Goal: Information Seeking & Learning: Compare options

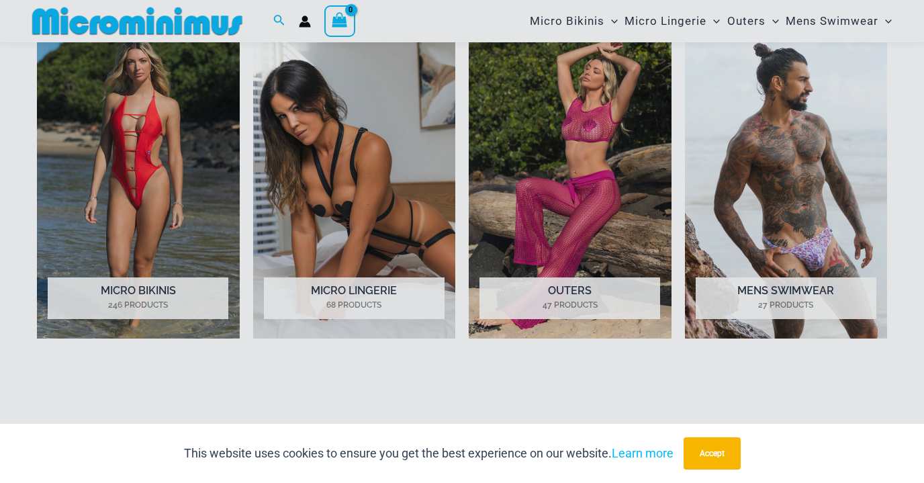
scroll to position [1168, 0]
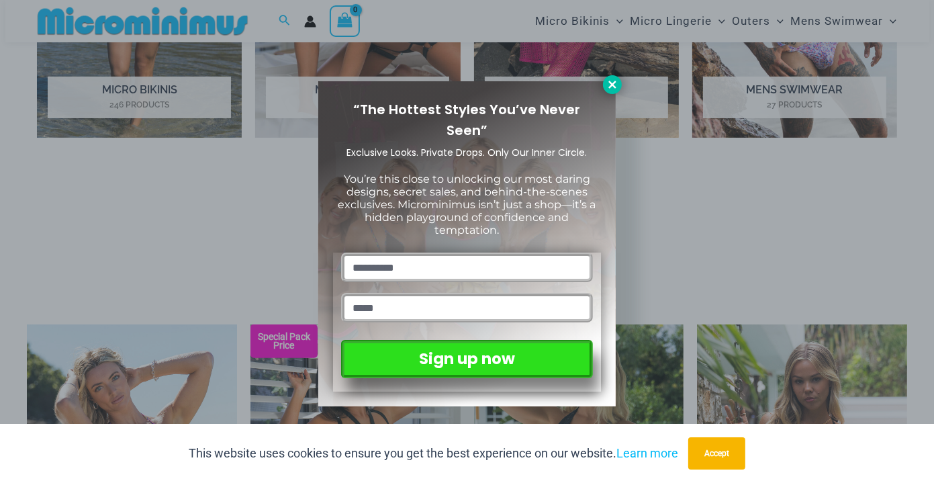
click at [612, 81] on icon at bounding box center [612, 85] width 12 height 12
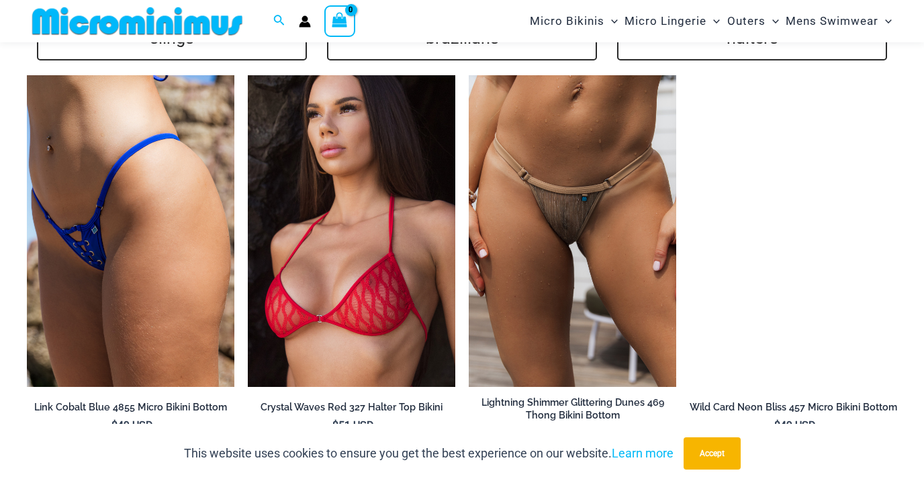
scroll to position [3105, 0]
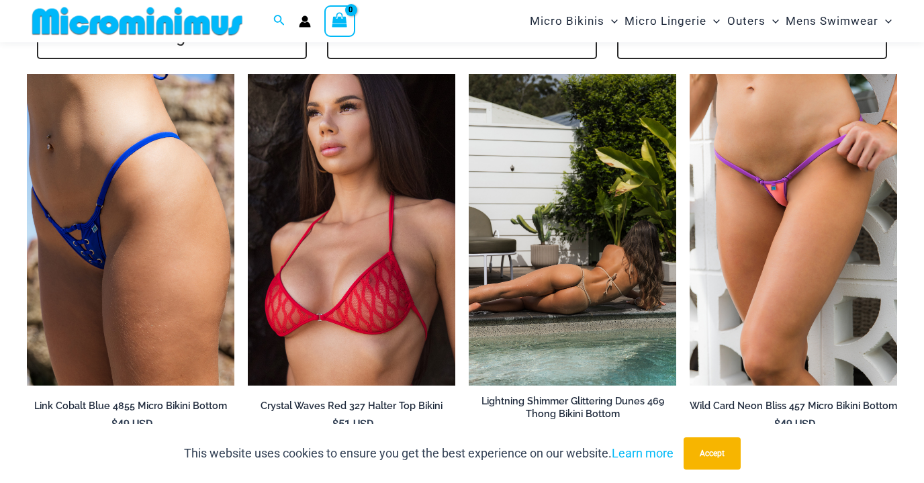
click at [548, 262] on img at bounding box center [572, 229] width 207 height 311
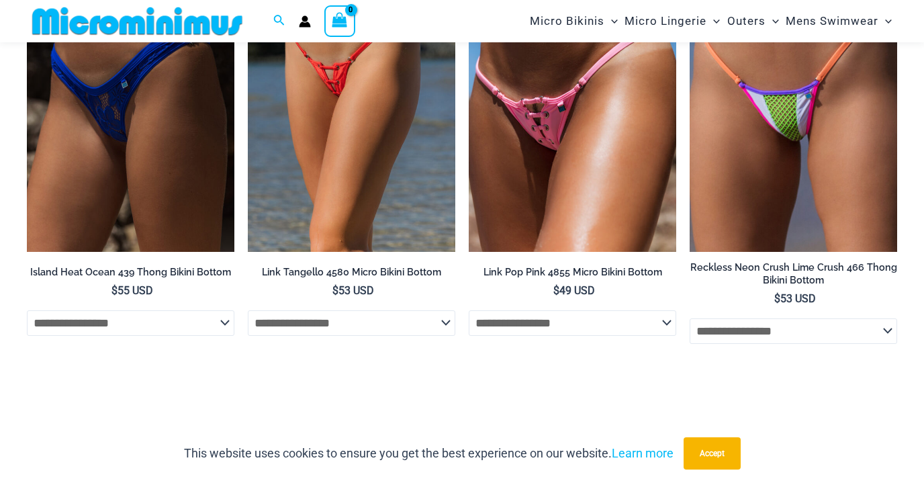
scroll to position [4054, 0]
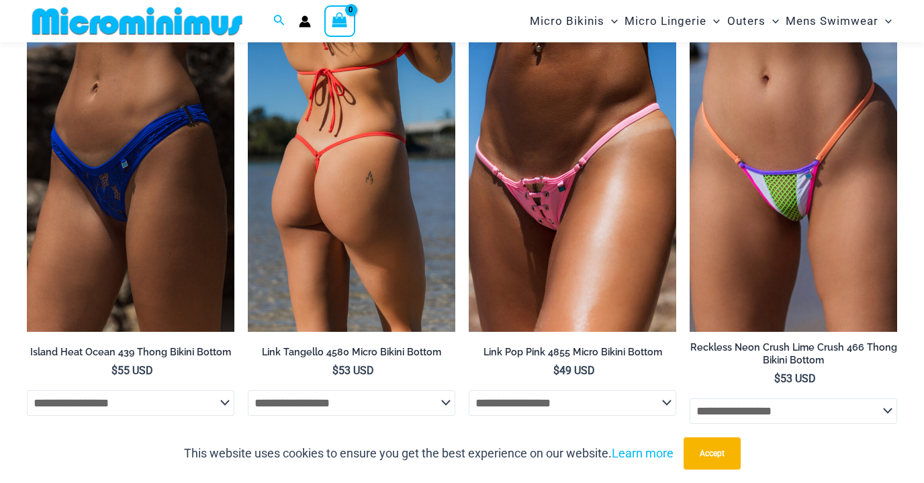
click at [310, 142] on img at bounding box center [351, 175] width 207 height 311
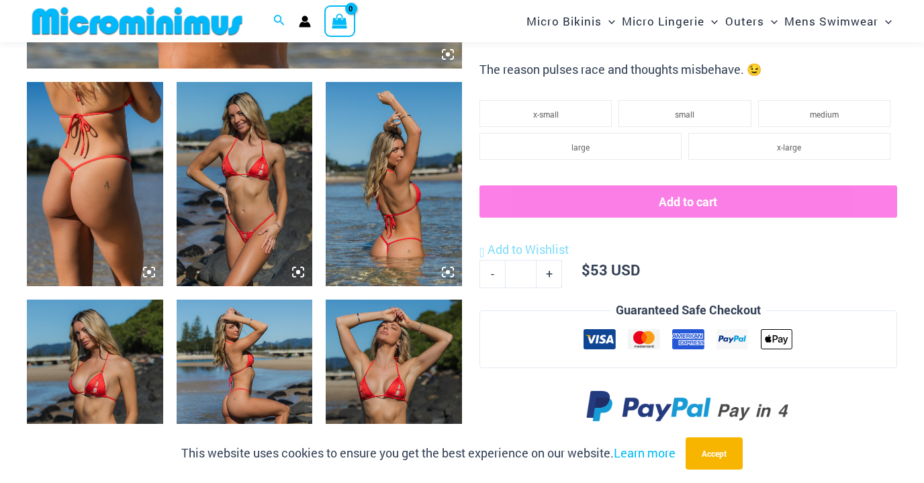
scroll to position [679, 0]
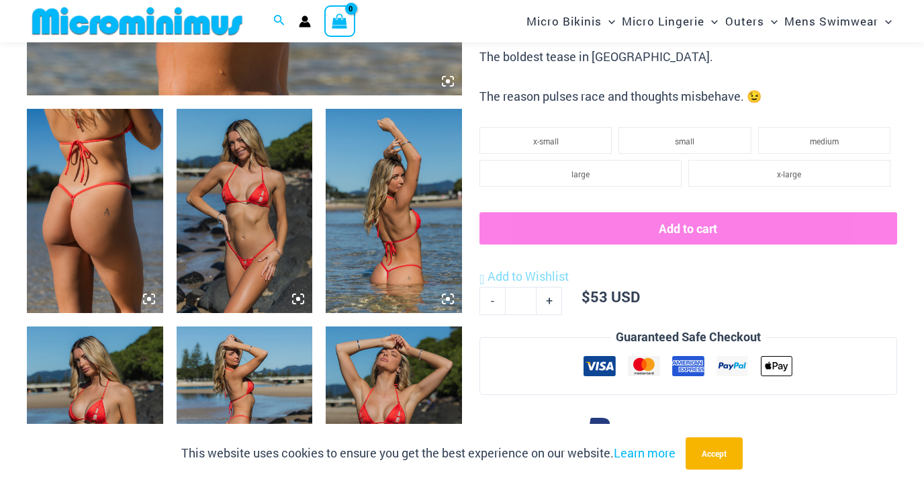
click at [214, 213] on img at bounding box center [245, 211] width 136 height 204
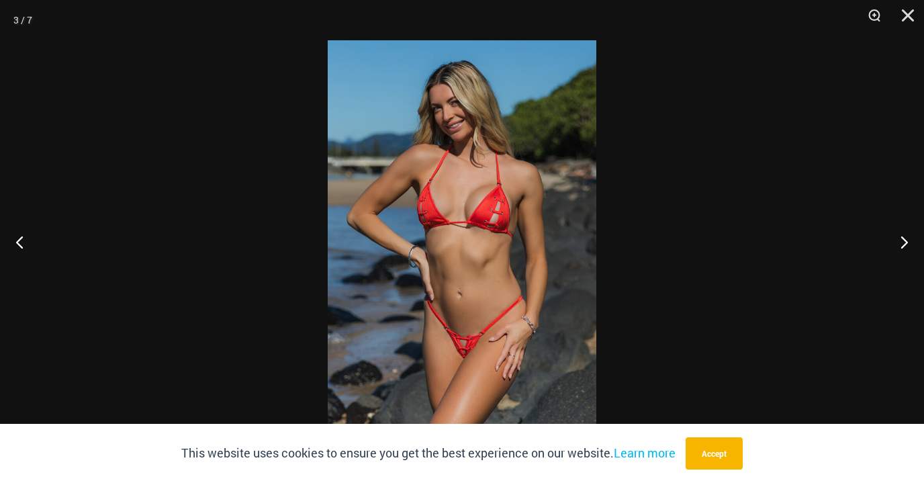
click at [448, 230] on img at bounding box center [462, 241] width 269 height 402
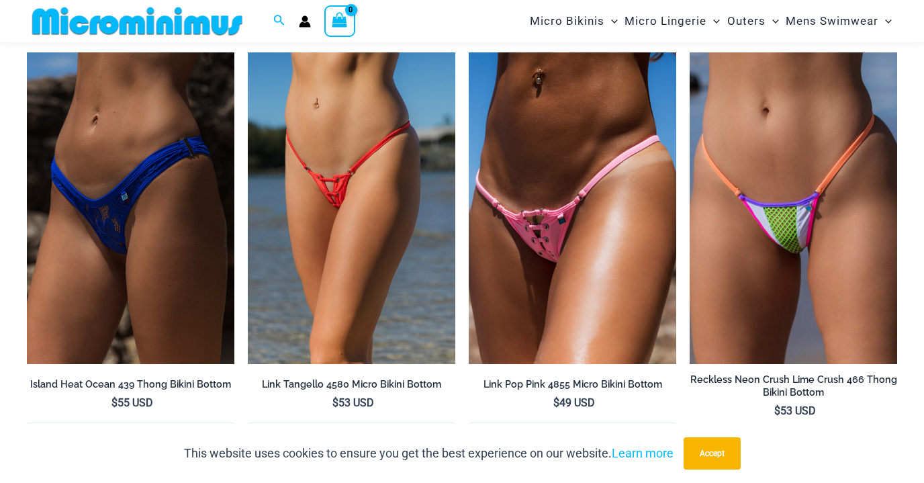
scroll to position [4022, 0]
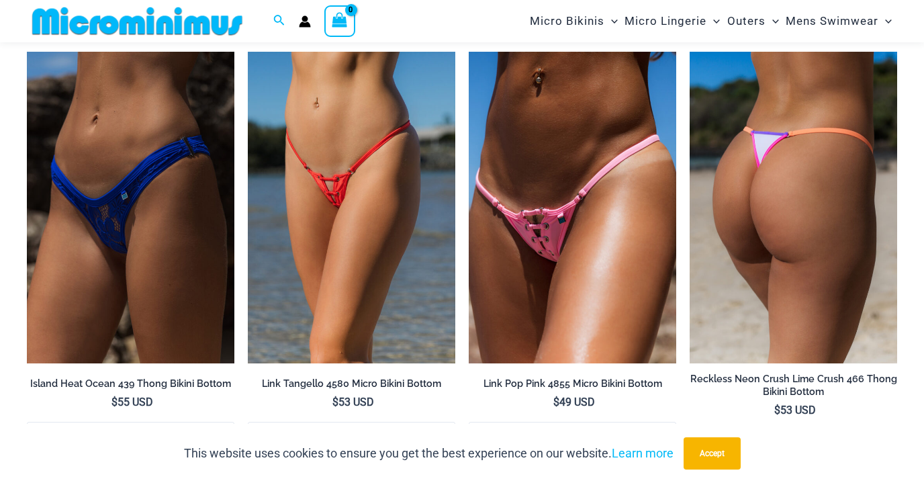
click at [752, 173] on img at bounding box center [792, 207] width 207 height 311
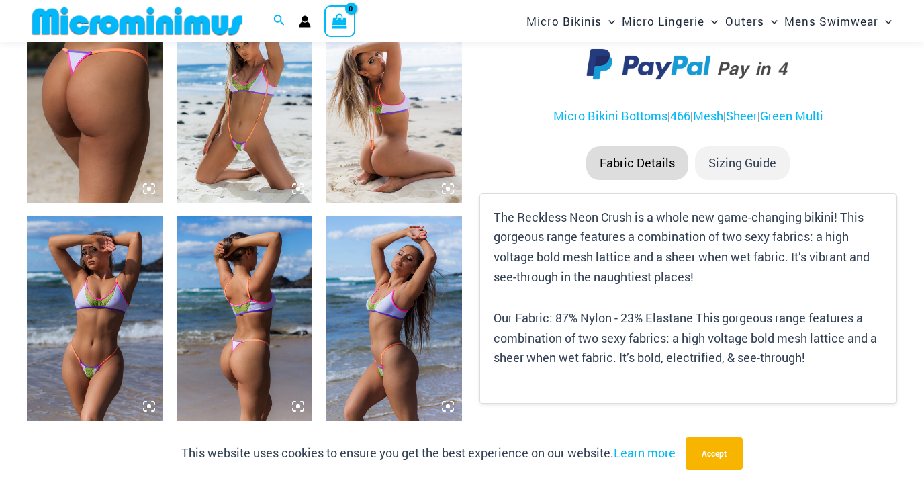
scroll to position [784, 0]
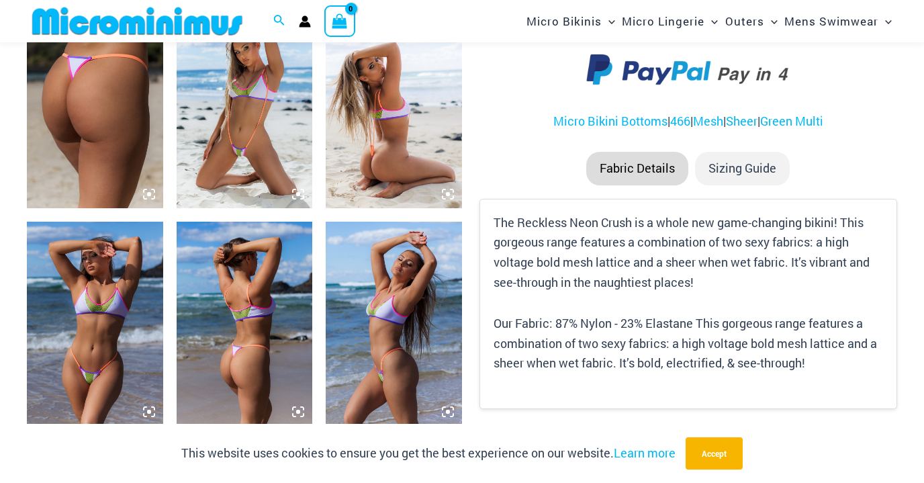
click at [239, 103] on img at bounding box center [245, 106] width 136 height 204
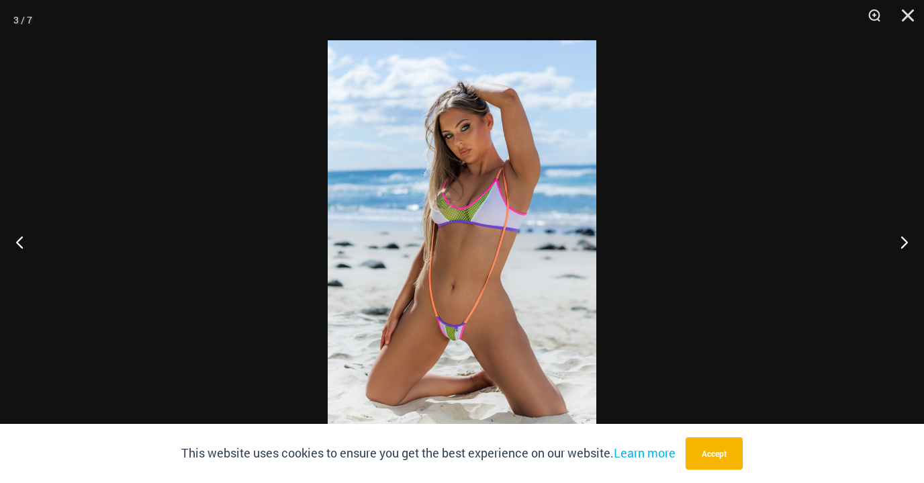
click at [472, 215] on img at bounding box center [462, 241] width 269 height 402
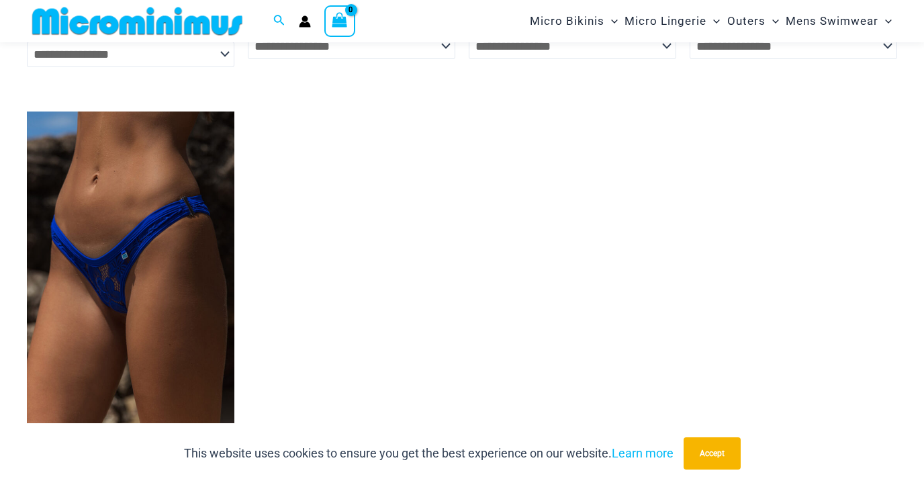
scroll to position [3963, 0]
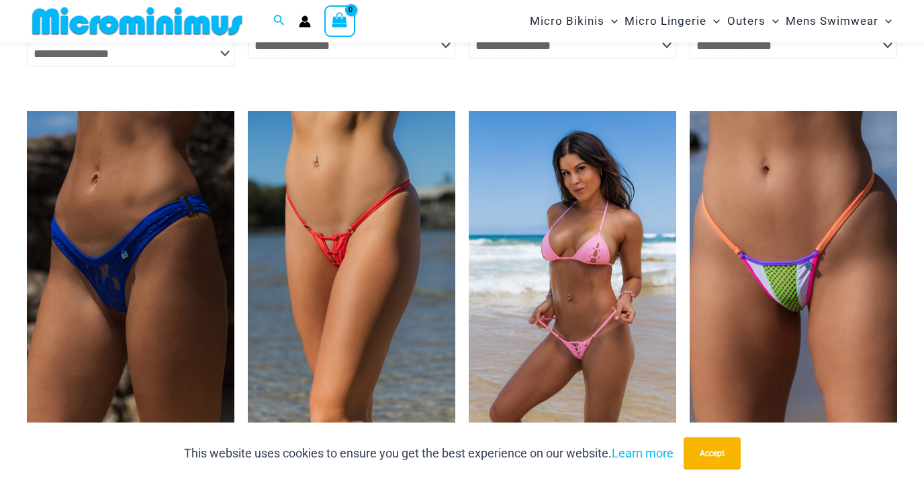
click at [581, 199] on img at bounding box center [572, 266] width 207 height 311
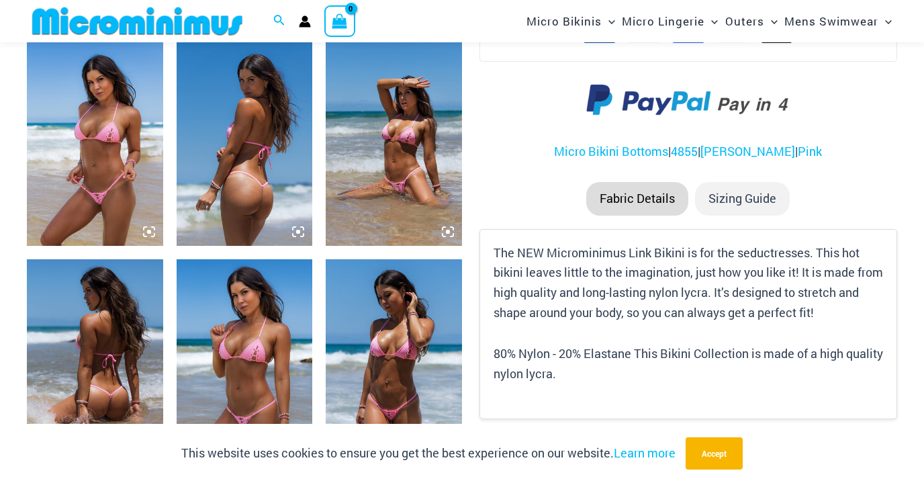
scroll to position [805, 0]
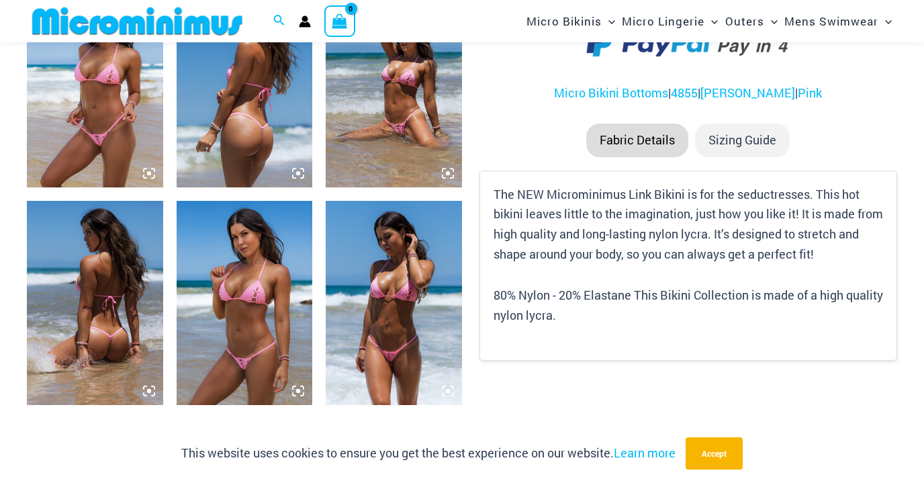
click at [106, 102] on img at bounding box center [95, 85] width 136 height 204
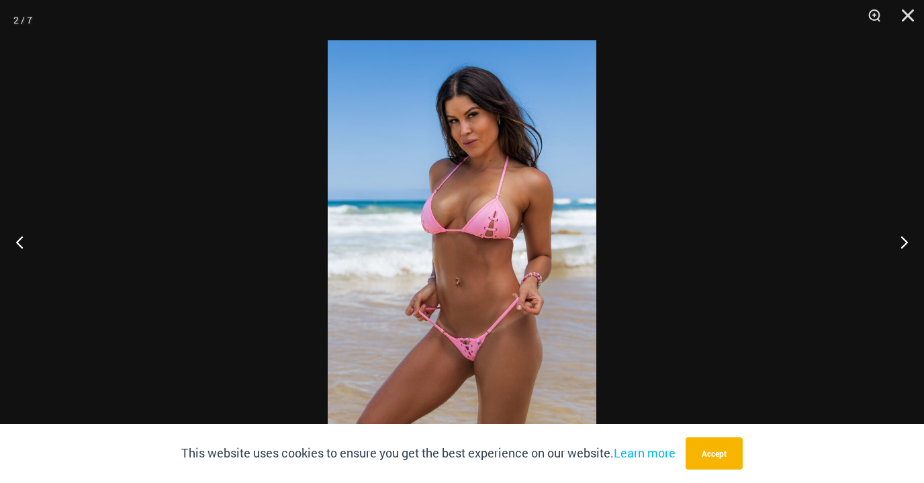
click at [474, 279] on img at bounding box center [462, 241] width 269 height 402
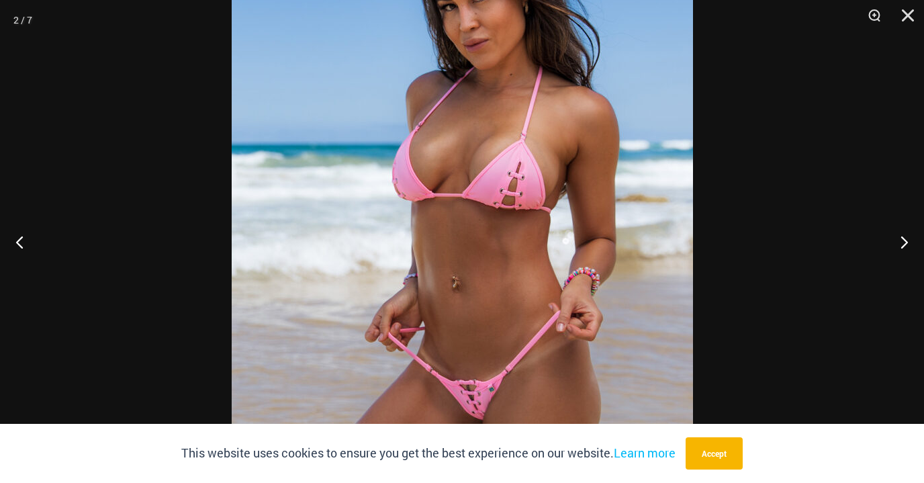
click at [66, 138] on div at bounding box center [462, 241] width 924 height 483
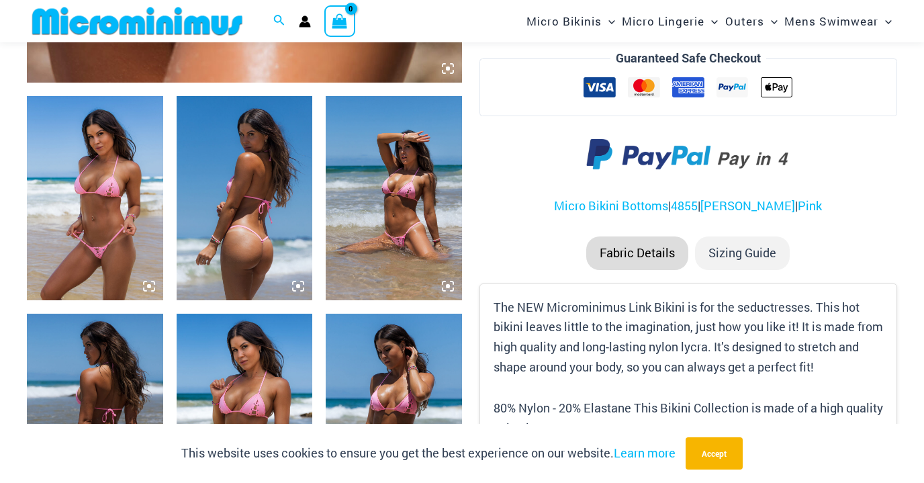
scroll to position [691, 0]
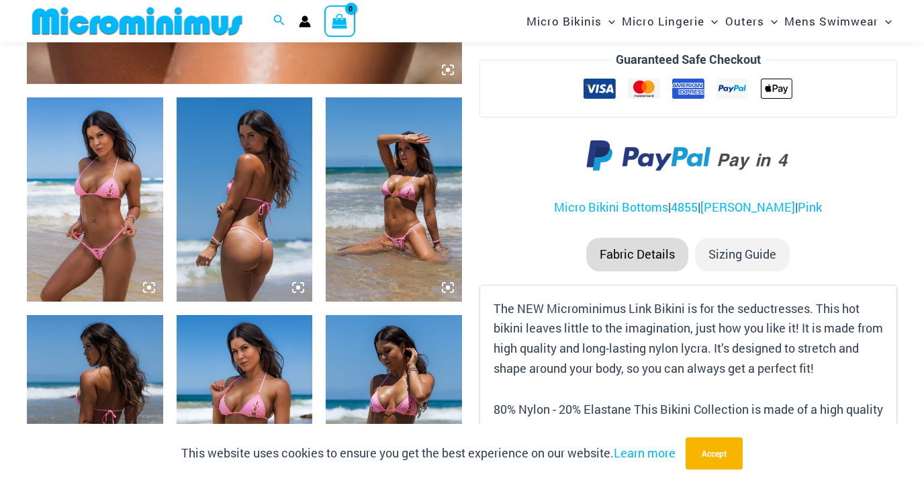
click at [397, 225] on img at bounding box center [394, 199] width 136 height 204
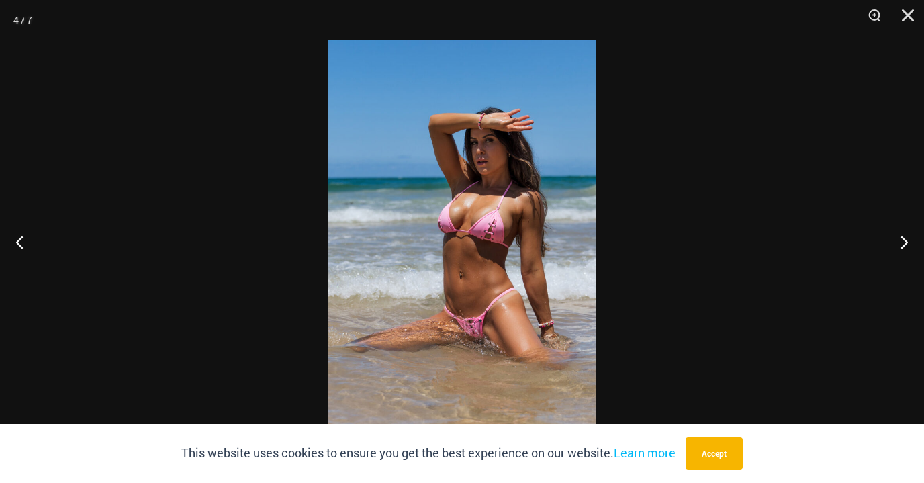
click at [471, 253] on img at bounding box center [462, 241] width 269 height 402
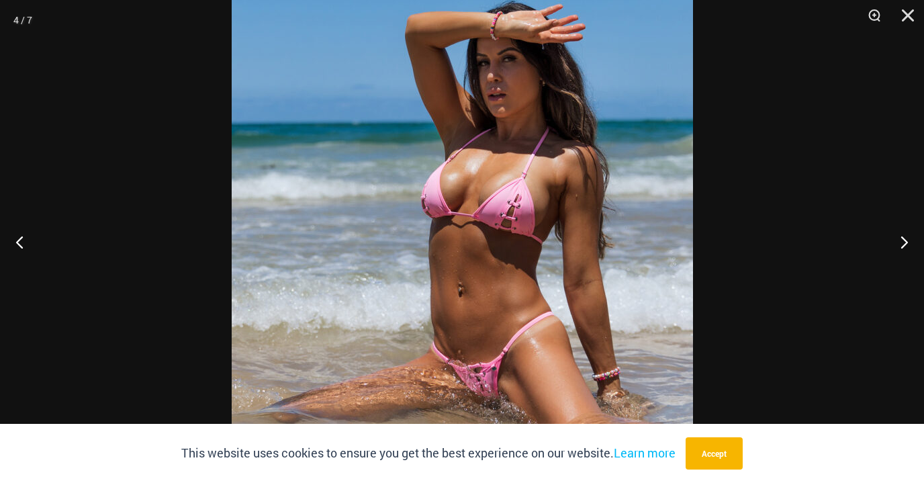
click at [48, 95] on div at bounding box center [462, 241] width 924 height 483
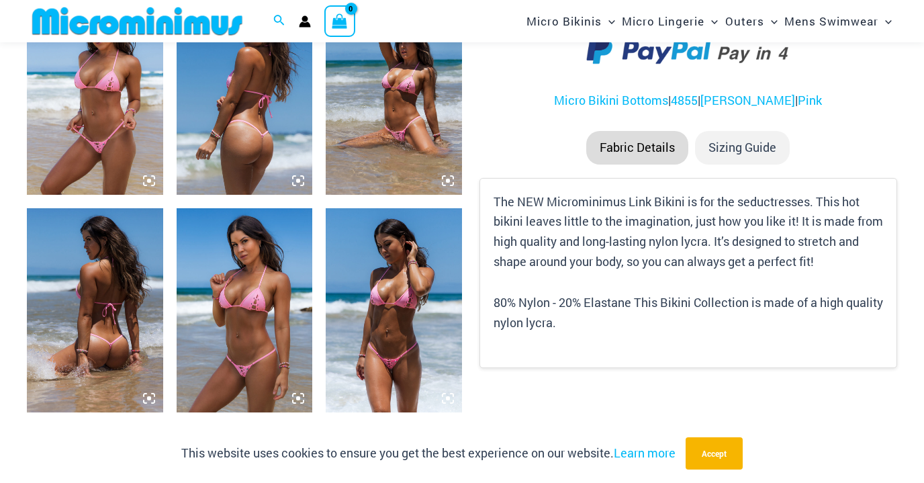
scroll to position [797, 0]
click at [397, 326] on img at bounding box center [394, 310] width 136 height 204
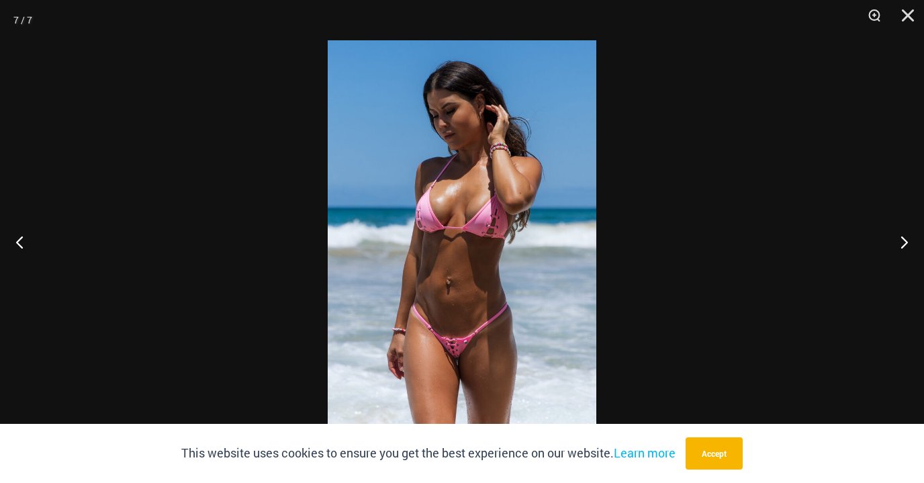
click at [397, 326] on img at bounding box center [462, 241] width 269 height 402
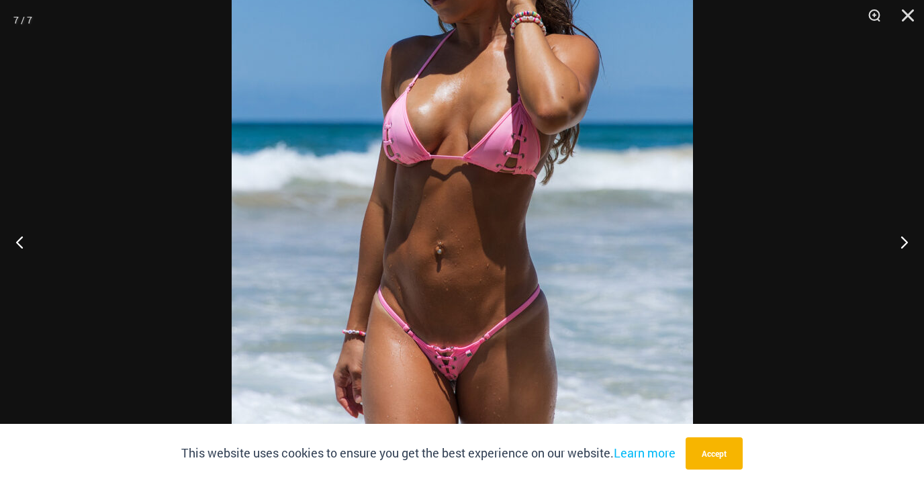
click at [58, 109] on div at bounding box center [462, 241] width 924 height 483
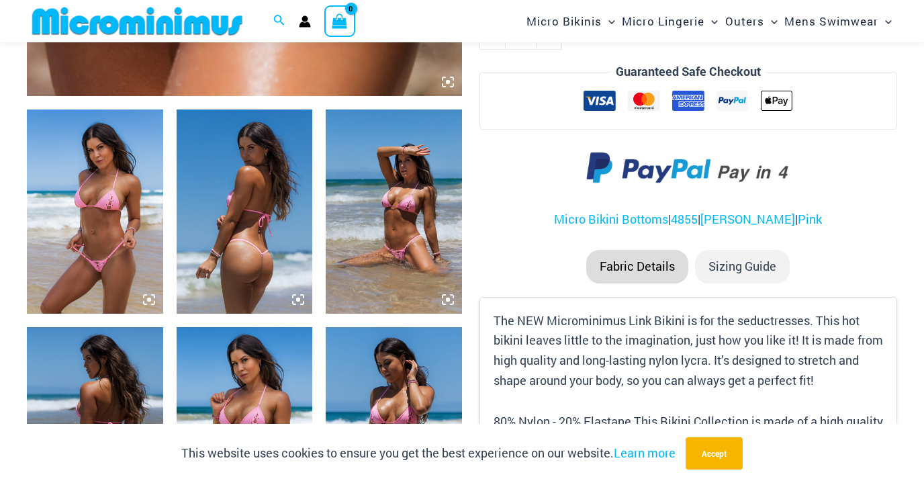
scroll to position [677, 0]
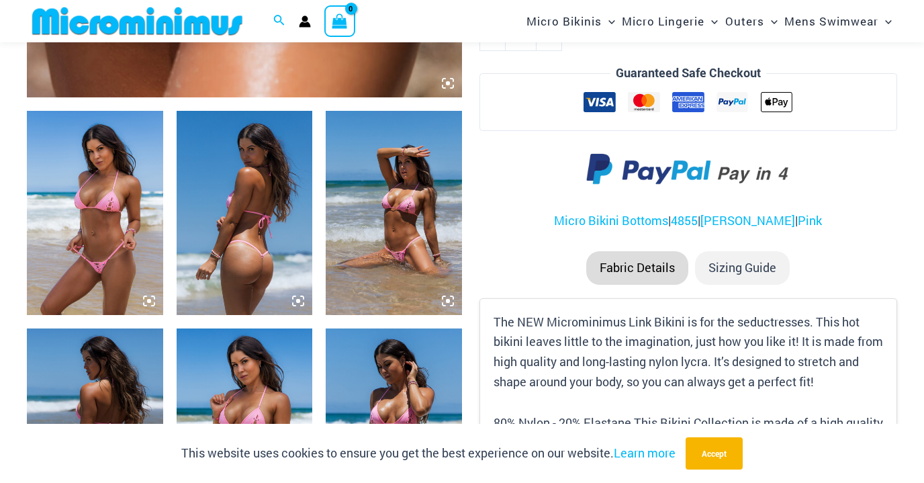
click at [110, 189] on img at bounding box center [95, 213] width 136 height 204
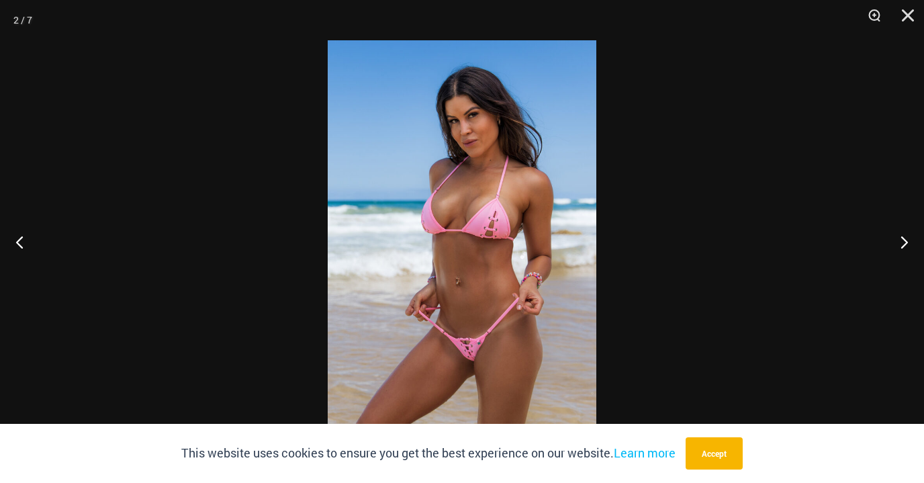
click at [424, 245] on img at bounding box center [462, 241] width 269 height 402
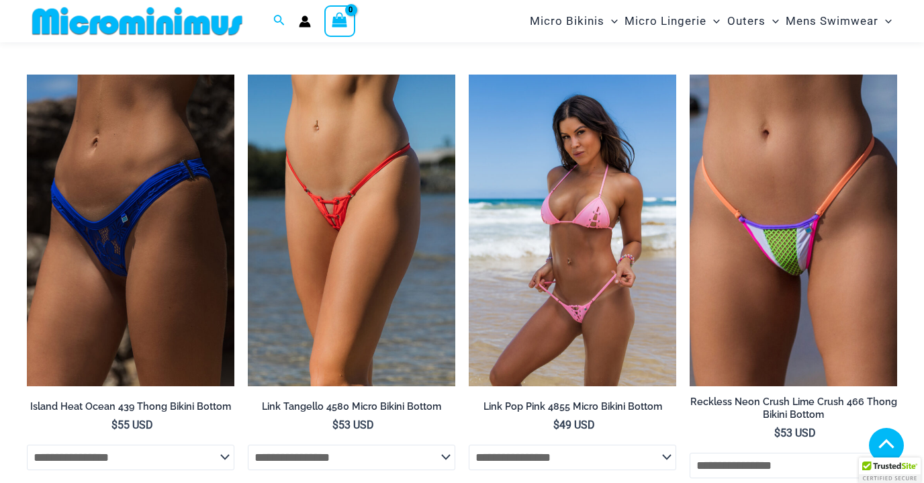
click at [666, 457] on select "**********" at bounding box center [572, 457] width 207 height 26
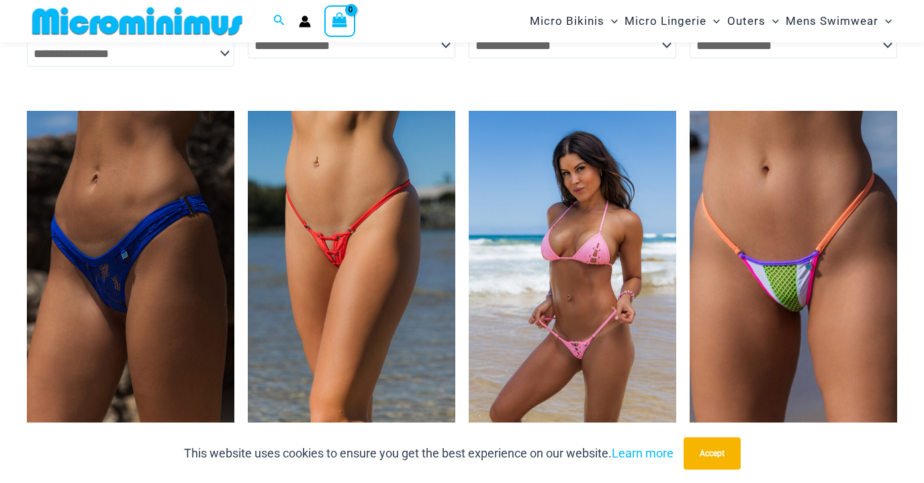
click at [607, 315] on img at bounding box center [572, 266] width 207 height 311
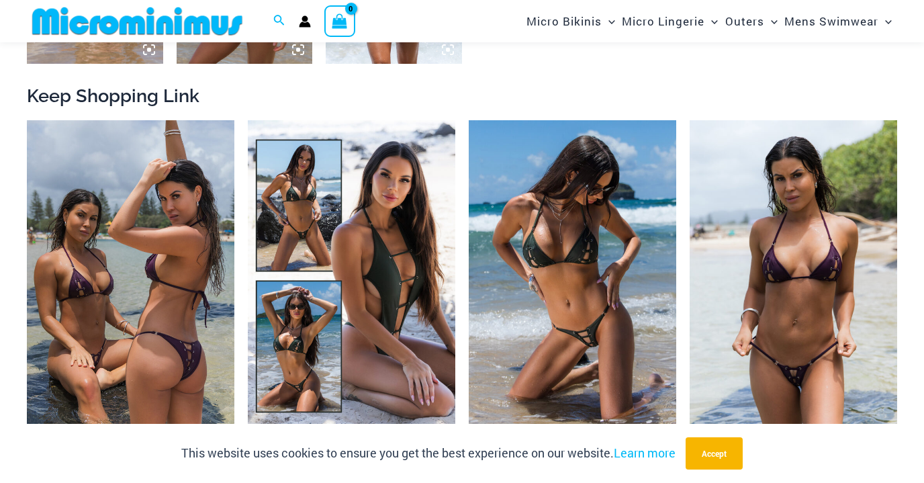
scroll to position [1148, 0]
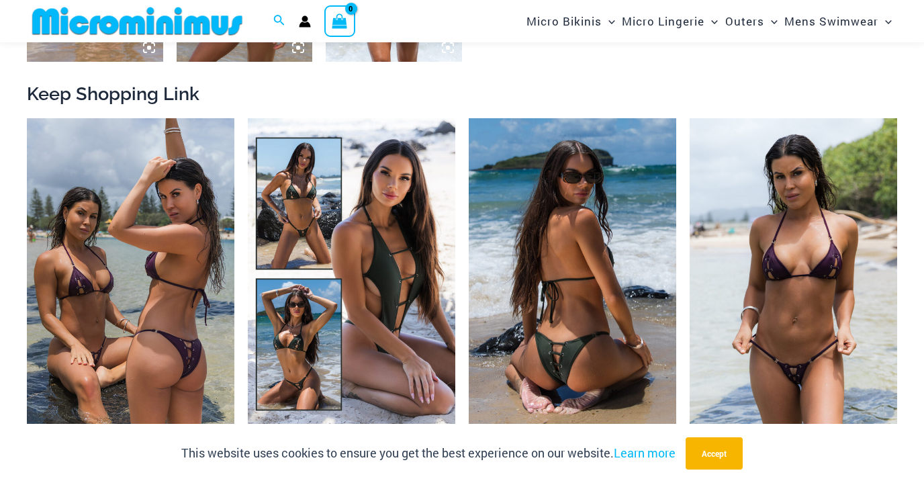
click at [571, 279] on img at bounding box center [572, 273] width 207 height 311
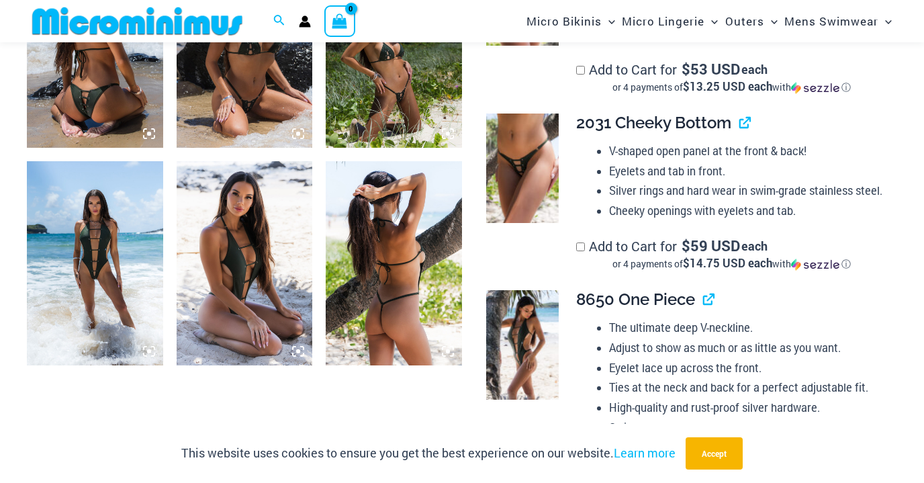
scroll to position [859, 0]
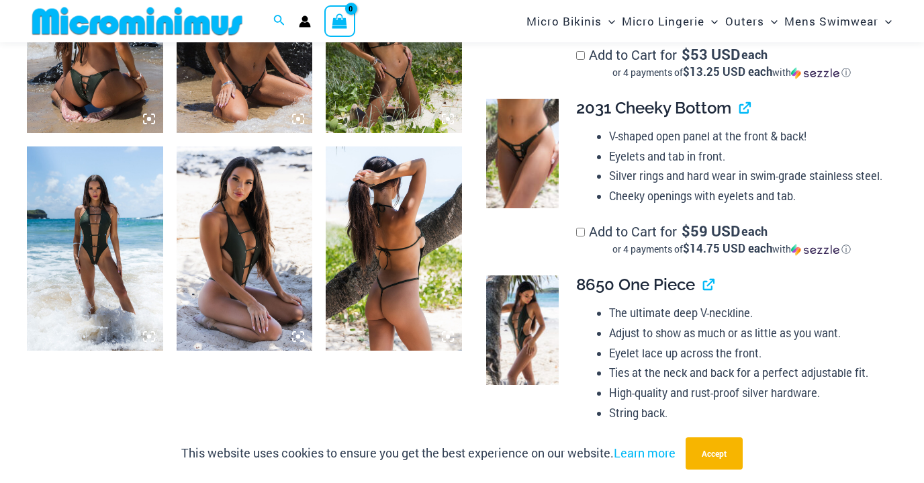
click at [67, 225] on img at bounding box center [95, 248] width 136 height 204
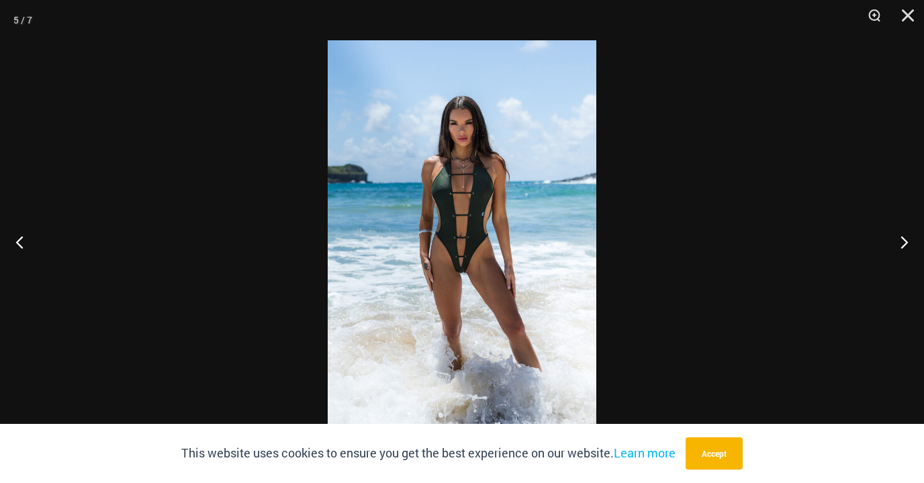
click at [439, 228] on img at bounding box center [462, 241] width 269 height 402
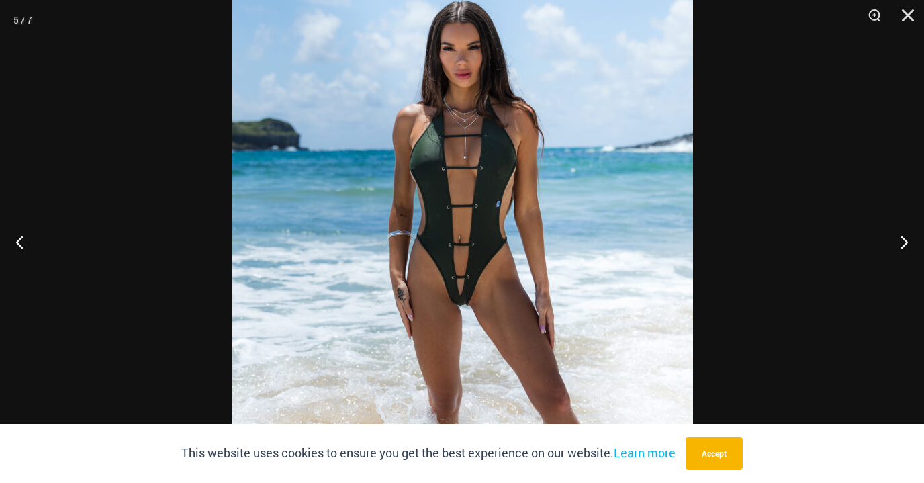
click at [36, 143] on div at bounding box center [462, 241] width 924 height 483
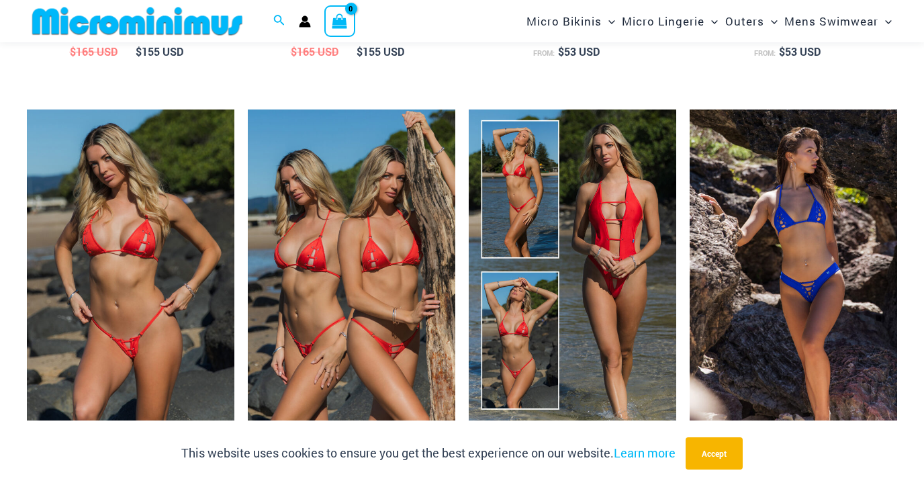
scroll to position [1559, 0]
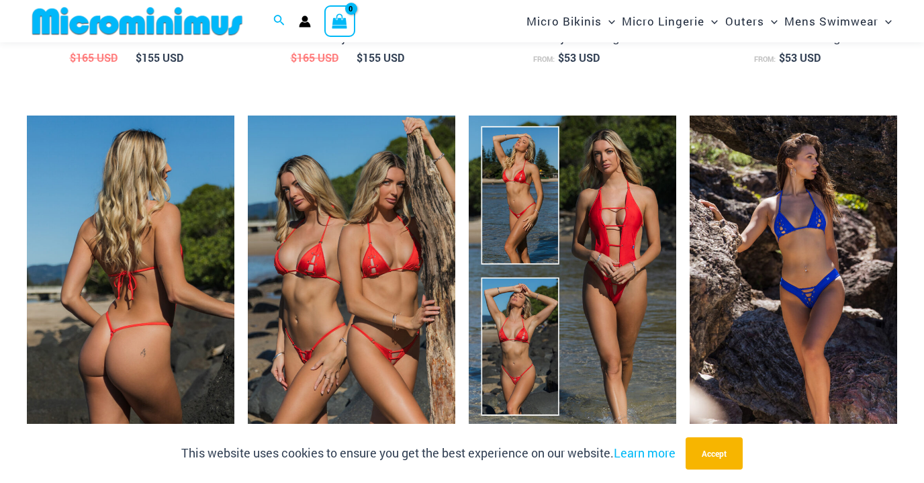
click at [150, 258] on img at bounding box center [130, 270] width 207 height 311
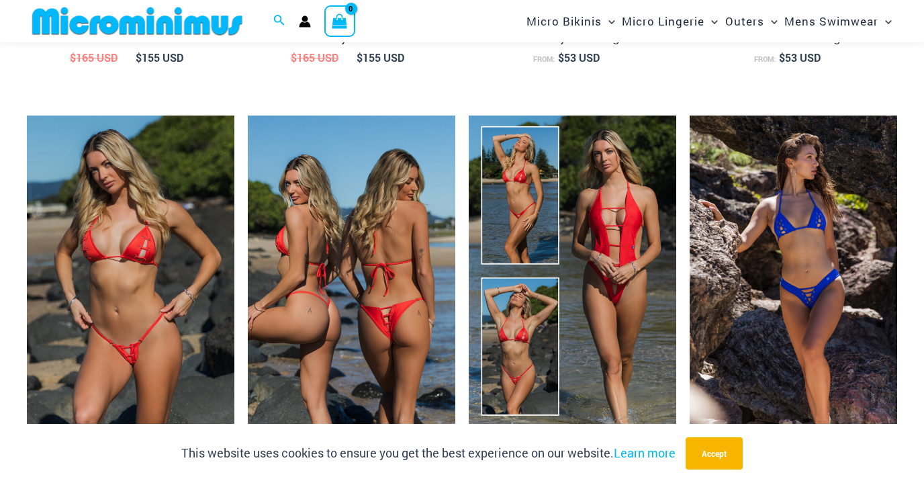
click at [346, 232] on img at bounding box center [351, 270] width 207 height 311
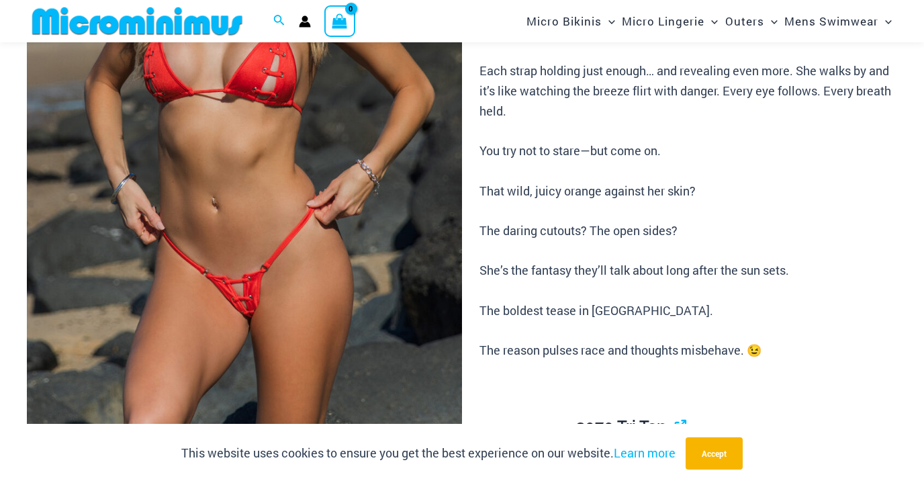
scroll to position [321, 0]
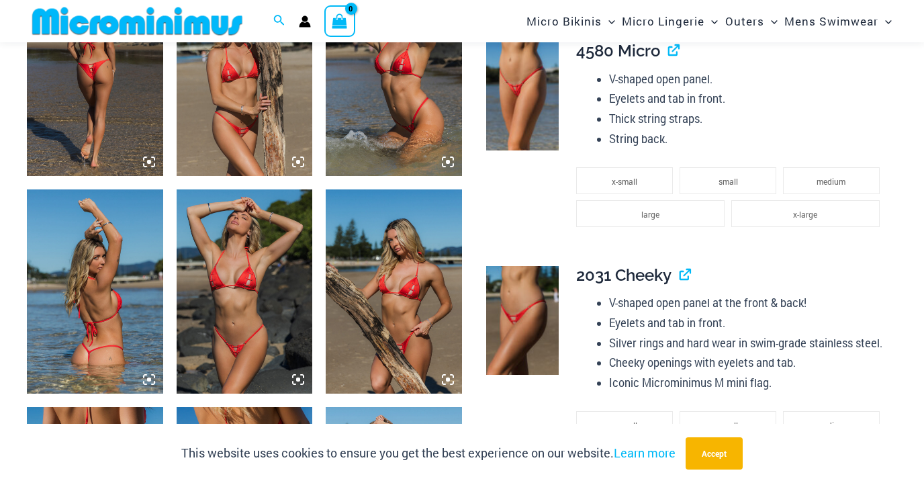
scroll to position [1034, 0]
click at [239, 273] on img at bounding box center [245, 291] width 136 height 204
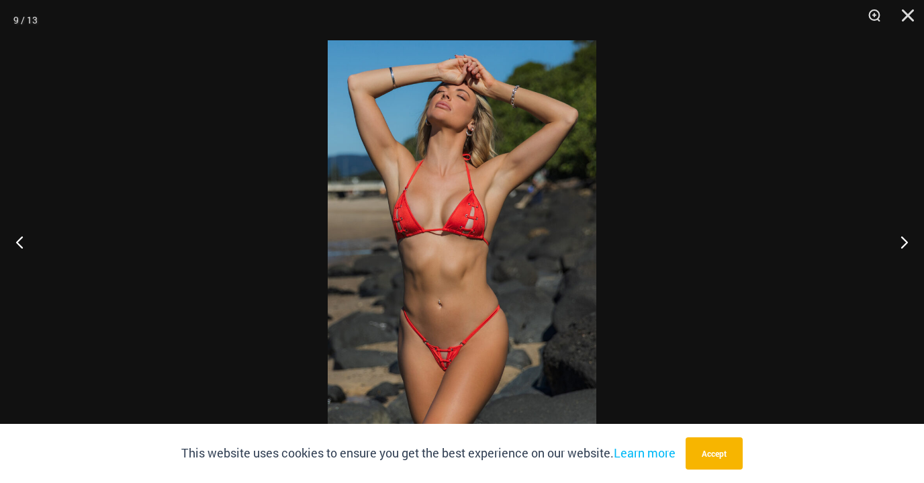
click at [493, 296] on img at bounding box center [462, 241] width 269 height 402
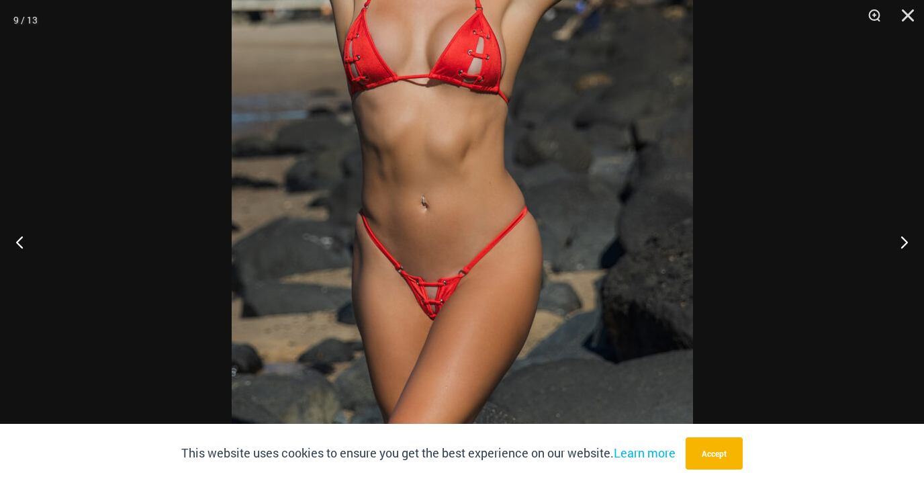
click at [64, 105] on div at bounding box center [462, 241] width 924 height 483
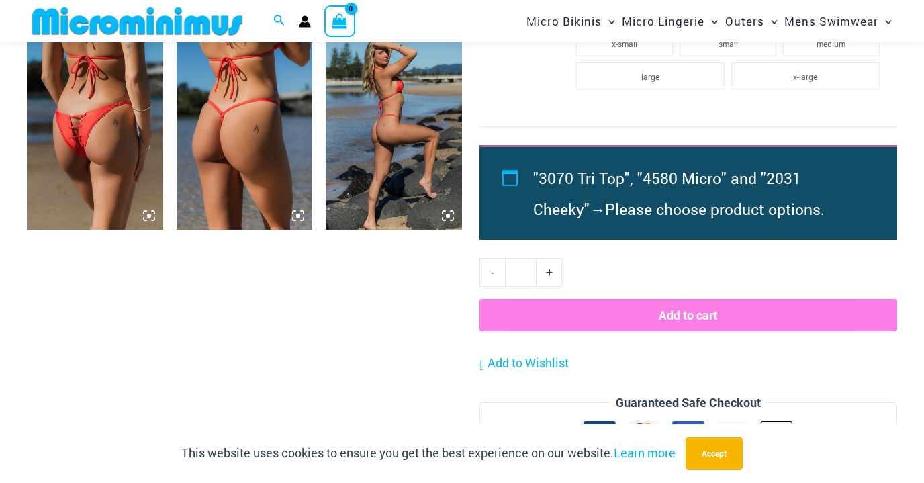
scroll to position [1416, 0]
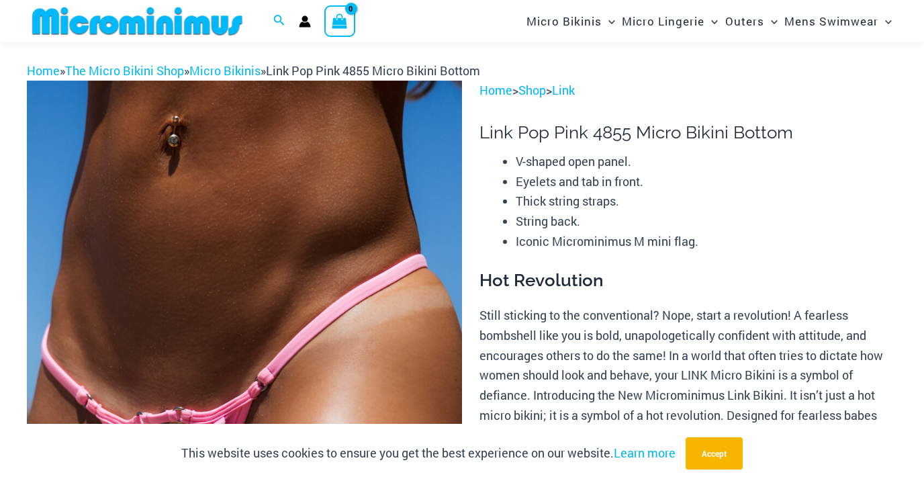
scroll to position [5, 0]
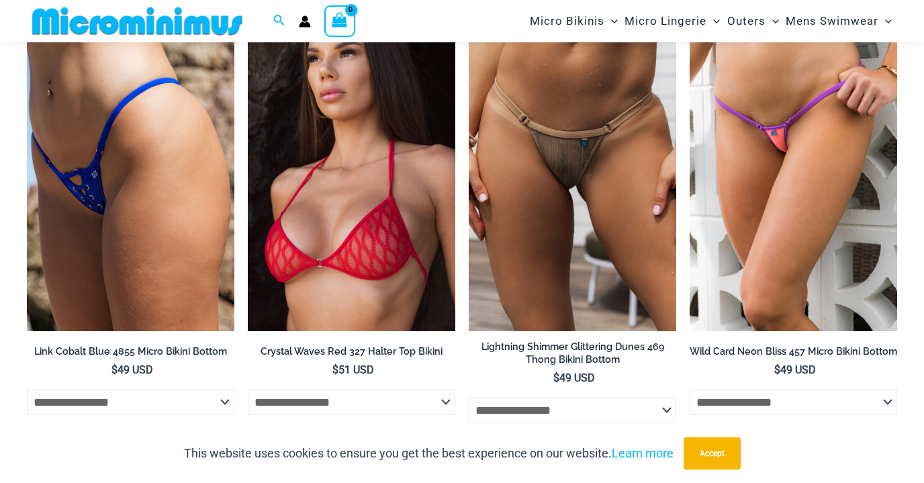
scroll to position [3170, 0]
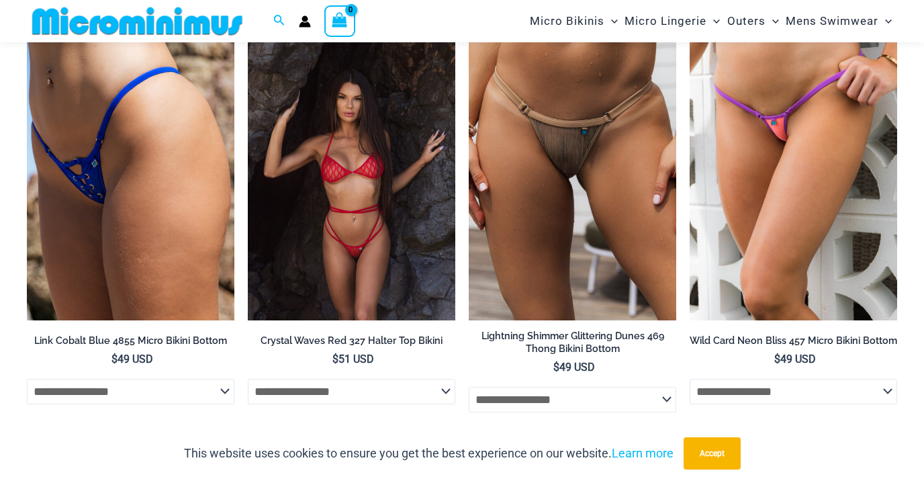
click at [319, 179] on img at bounding box center [351, 164] width 207 height 311
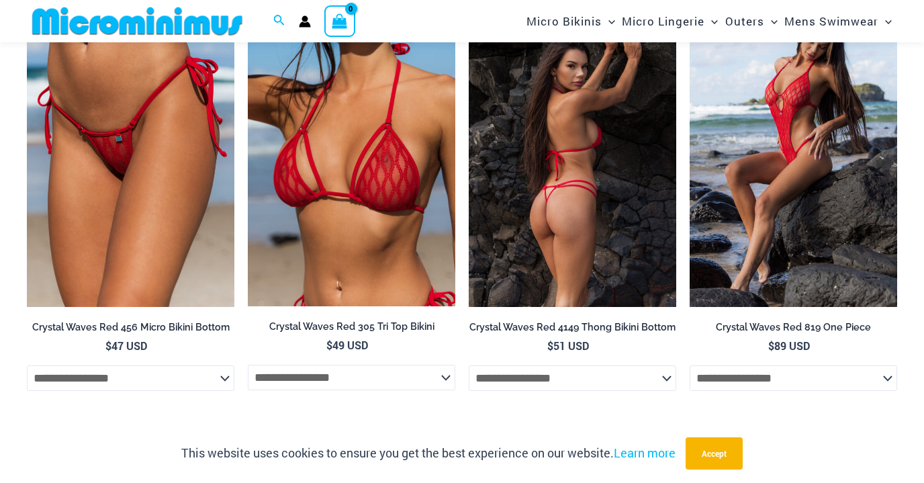
scroll to position [1271, 0]
click at [593, 164] on img at bounding box center [572, 150] width 207 height 311
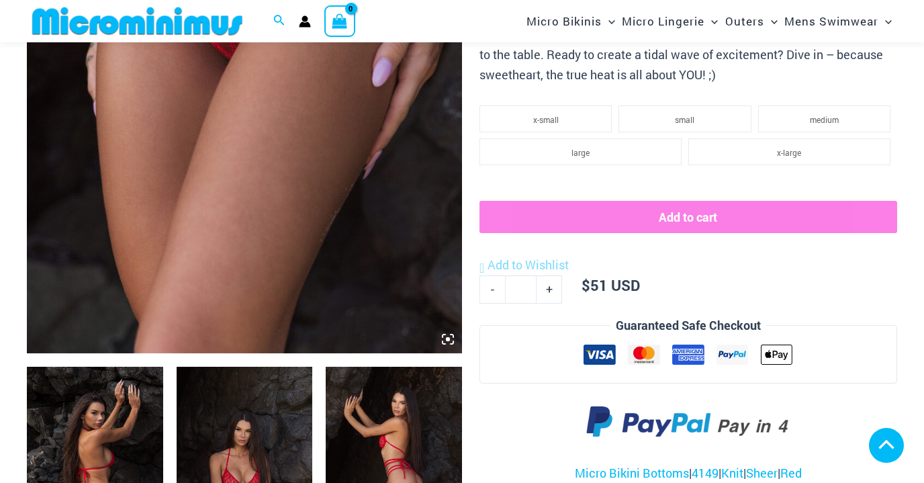
scroll to position [642, 0]
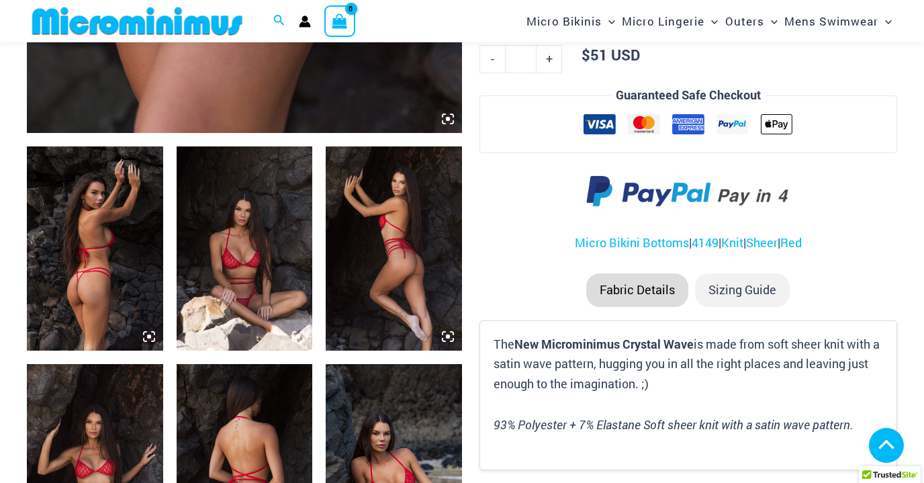
click at [102, 364] on img at bounding box center [95, 466] width 136 height 204
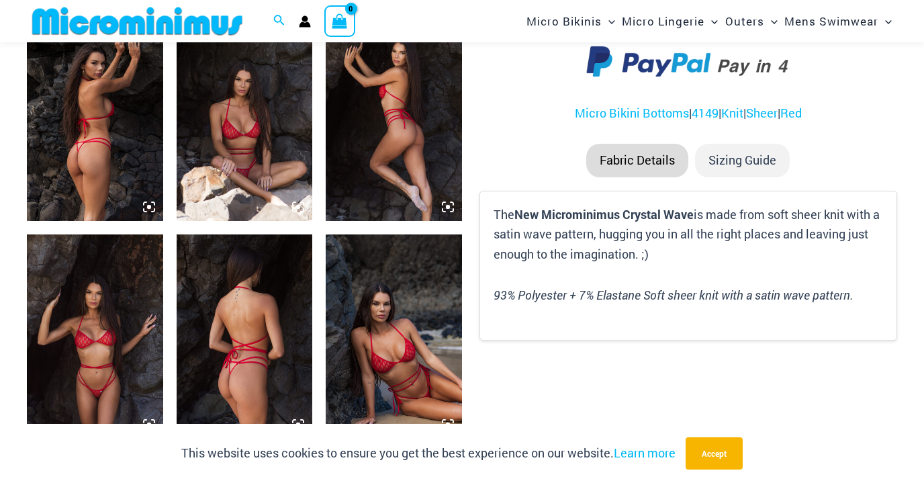
click at [97, 326] on img at bounding box center [95, 336] width 136 height 204
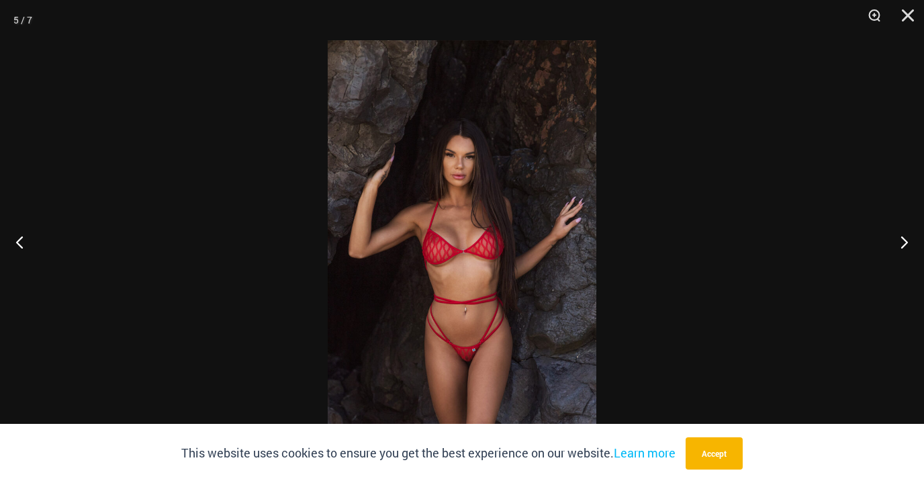
click at [448, 294] on img at bounding box center [462, 241] width 269 height 402
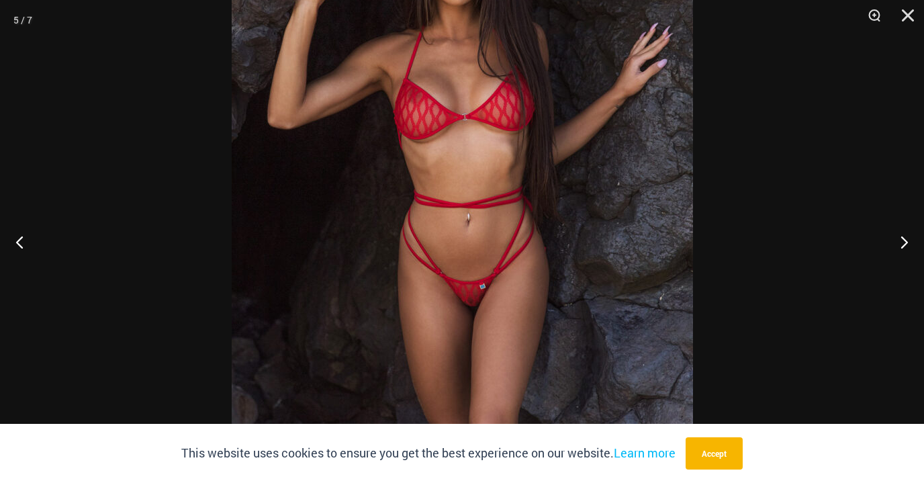
click at [56, 117] on div at bounding box center [462, 241] width 924 height 483
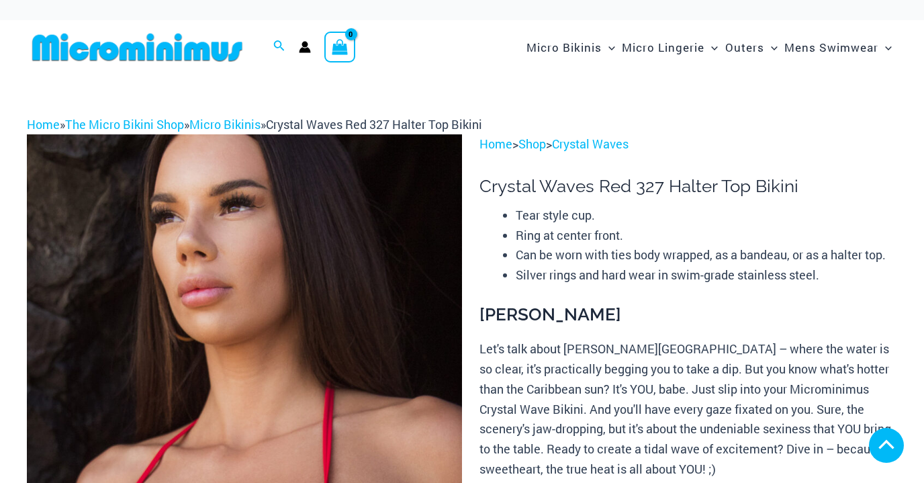
scroll to position [1262, 0]
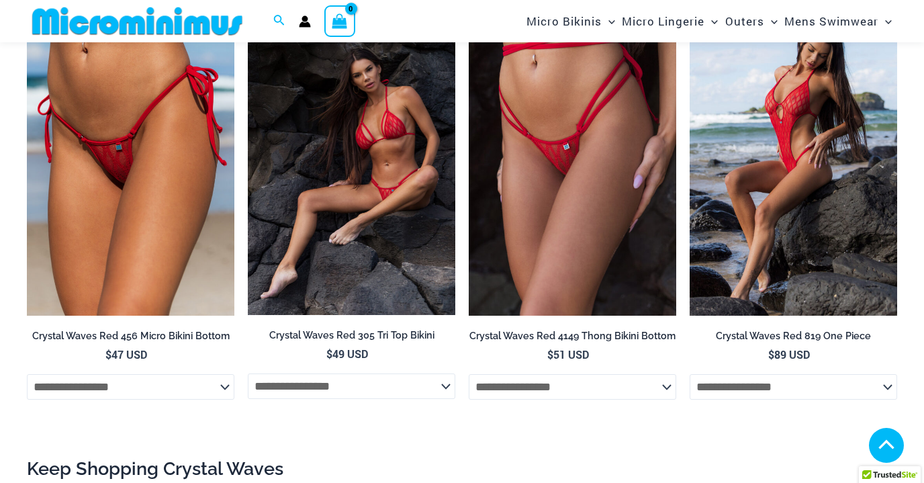
click at [362, 199] on img at bounding box center [351, 159] width 207 height 310
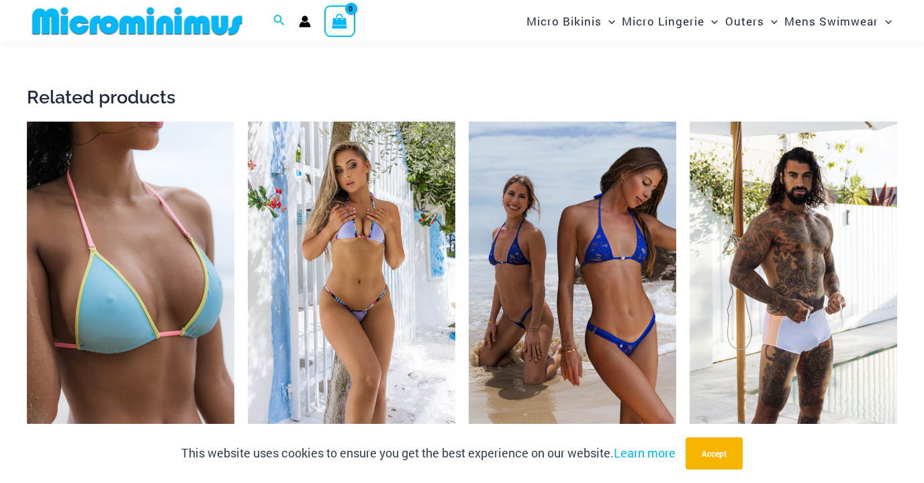
scroll to position [2226, 0]
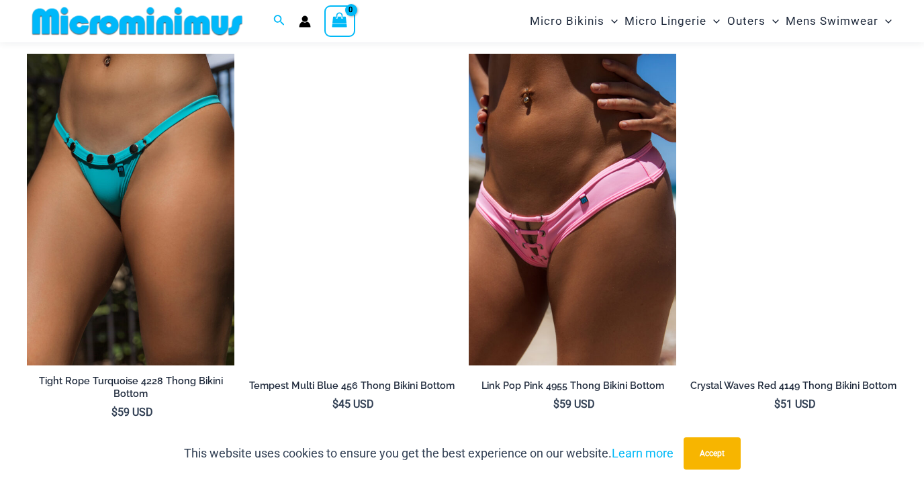
scroll to position [3589, 0]
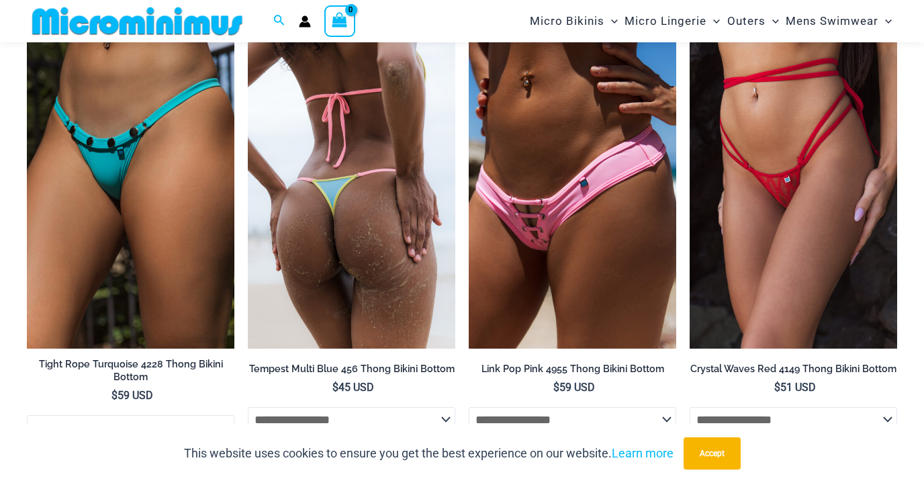
click at [344, 199] on img at bounding box center [351, 192] width 207 height 311
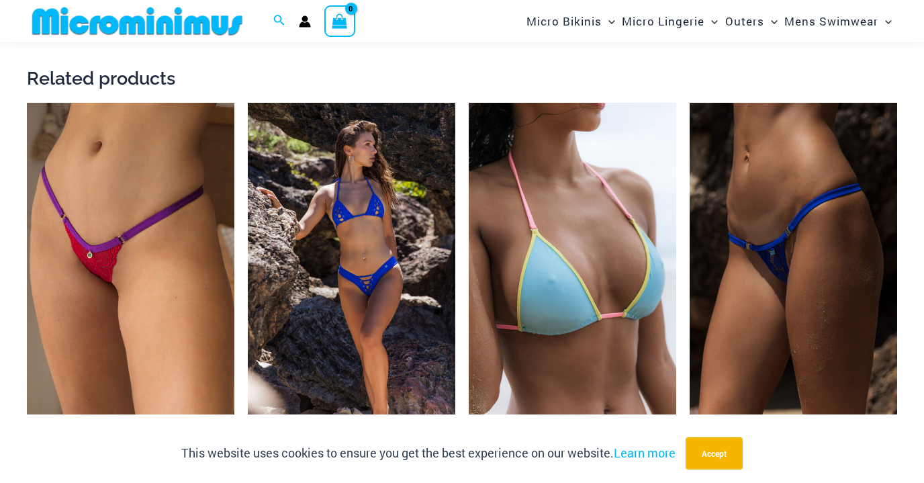
scroll to position [1728, 0]
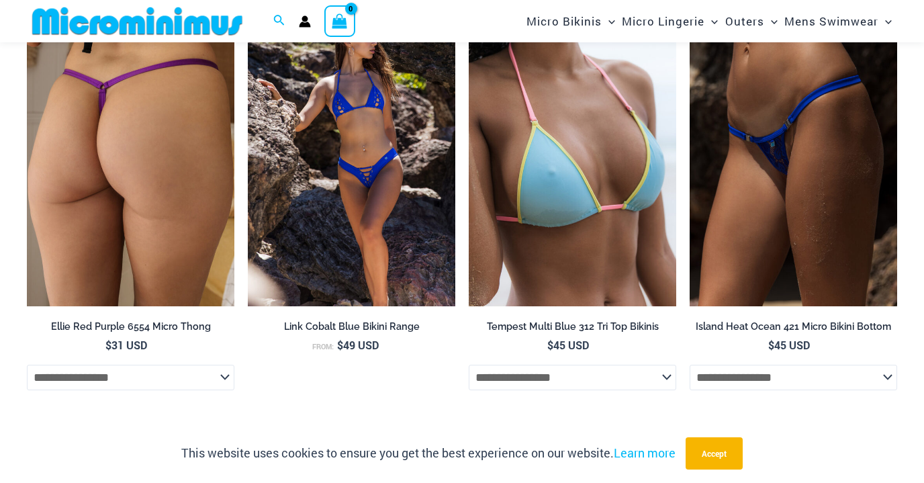
click at [125, 137] on img at bounding box center [130, 150] width 207 height 311
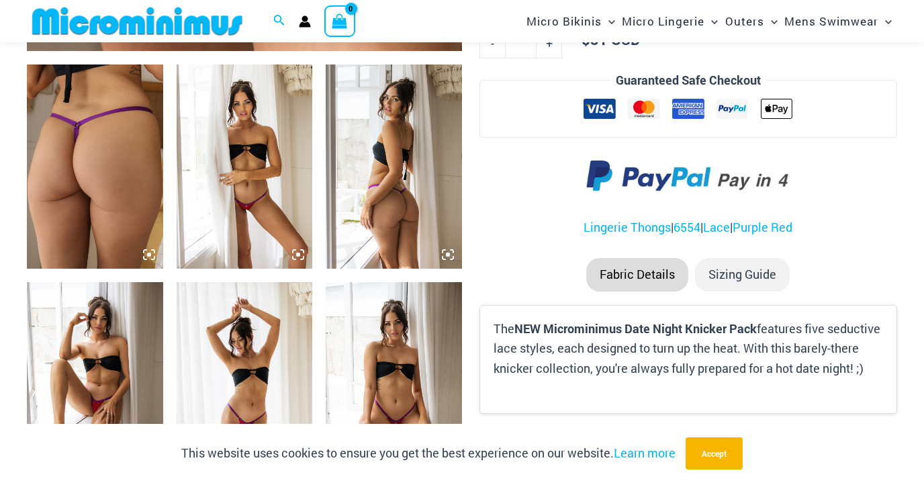
scroll to position [722, 0]
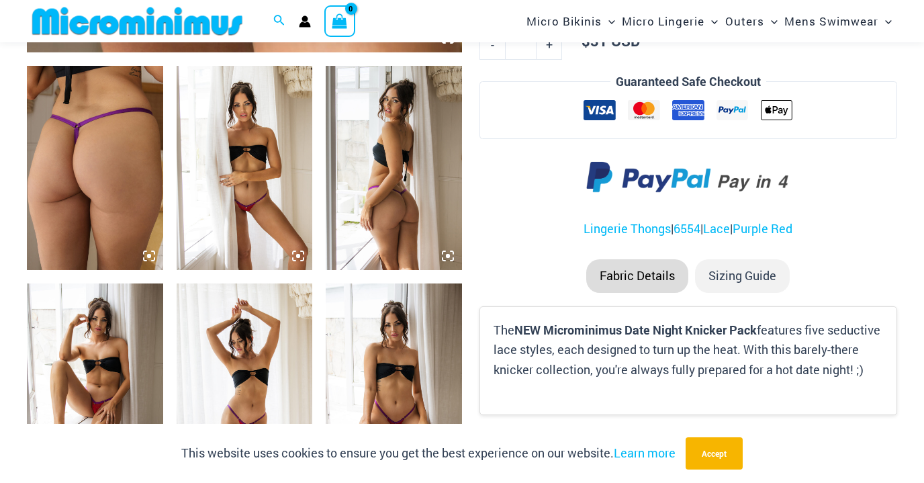
click at [234, 130] on img at bounding box center [245, 168] width 136 height 204
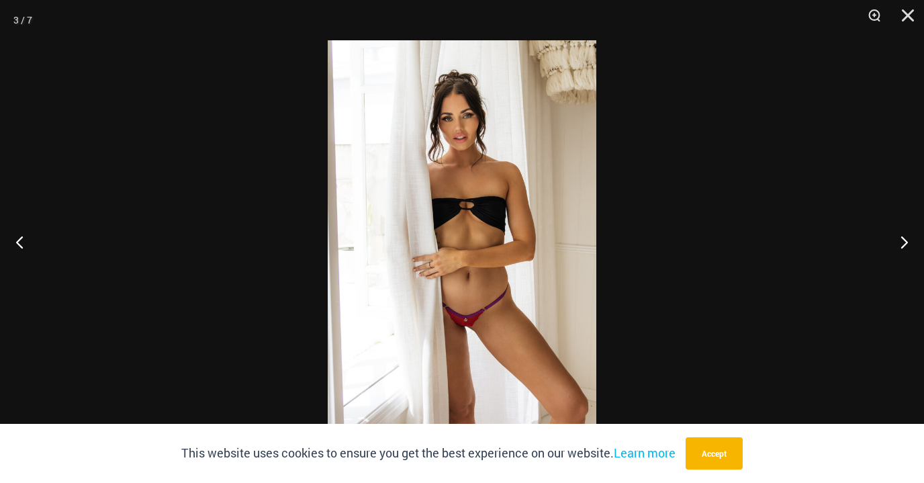
click at [483, 265] on img at bounding box center [462, 241] width 269 height 402
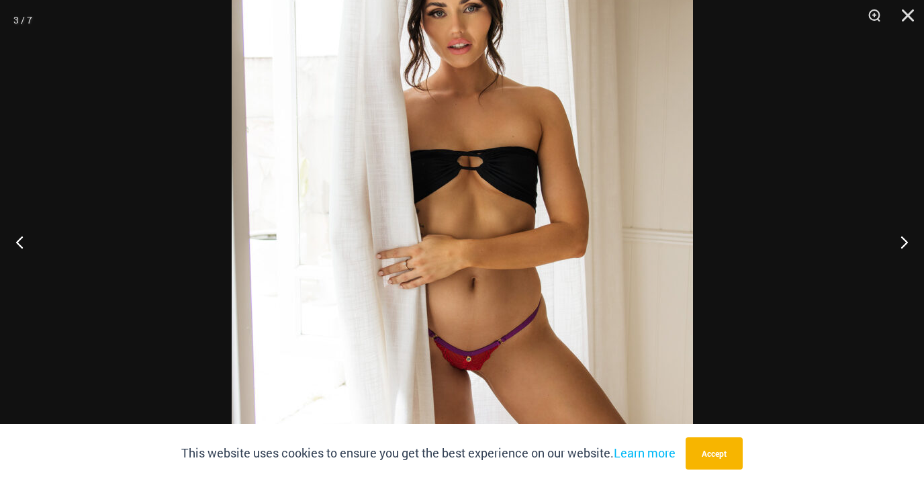
click at [64, 68] on div at bounding box center [462, 241] width 924 height 483
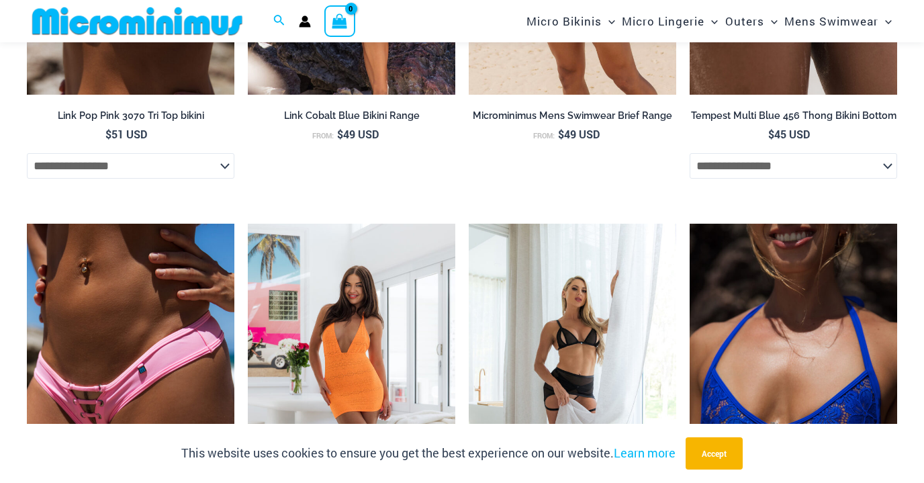
scroll to position [1935, 0]
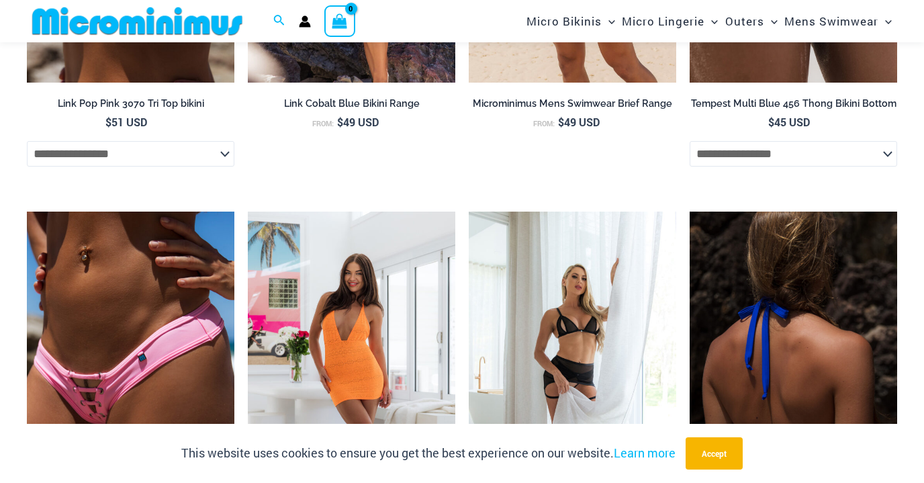
click at [810, 320] on img at bounding box center [792, 366] width 207 height 311
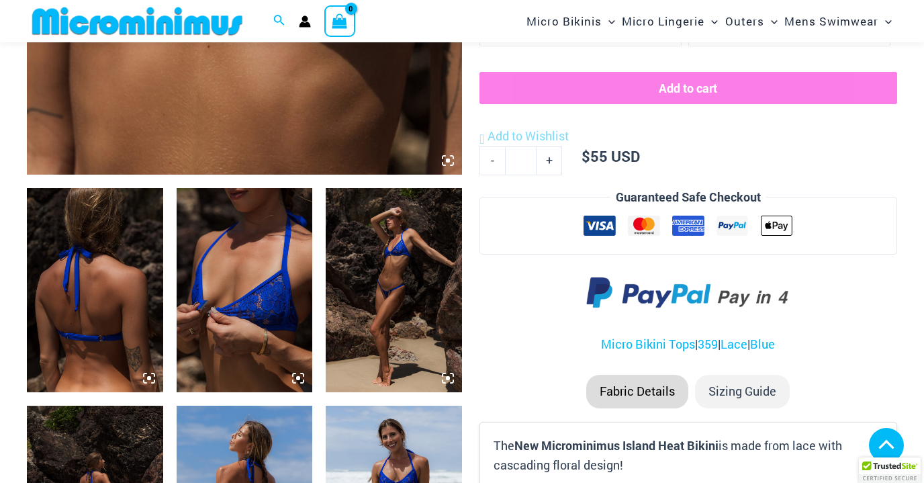
scroll to position [1123, 0]
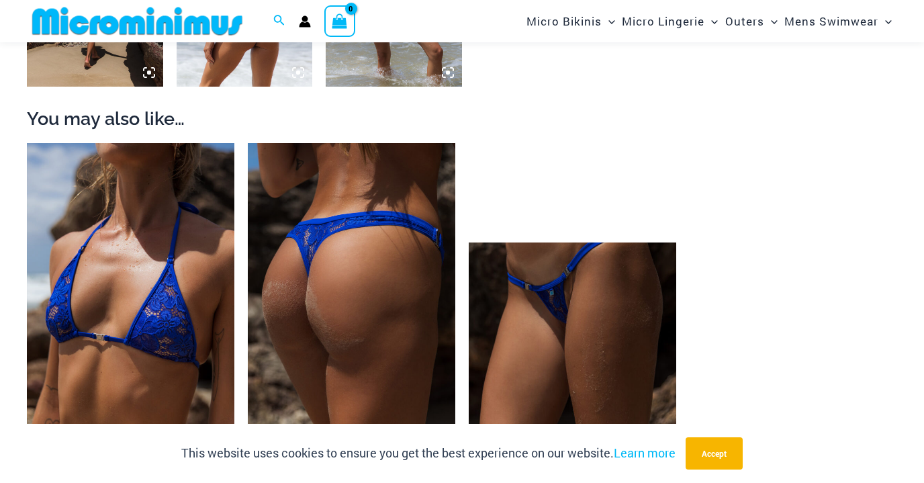
click at [362, 268] on img at bounding box center [351, 298] width 207 height 311
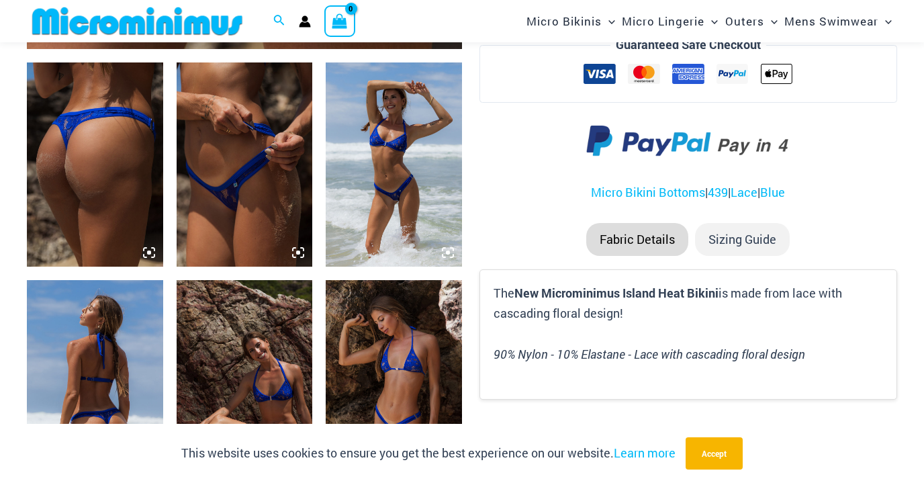
scroll to position [725, 0]
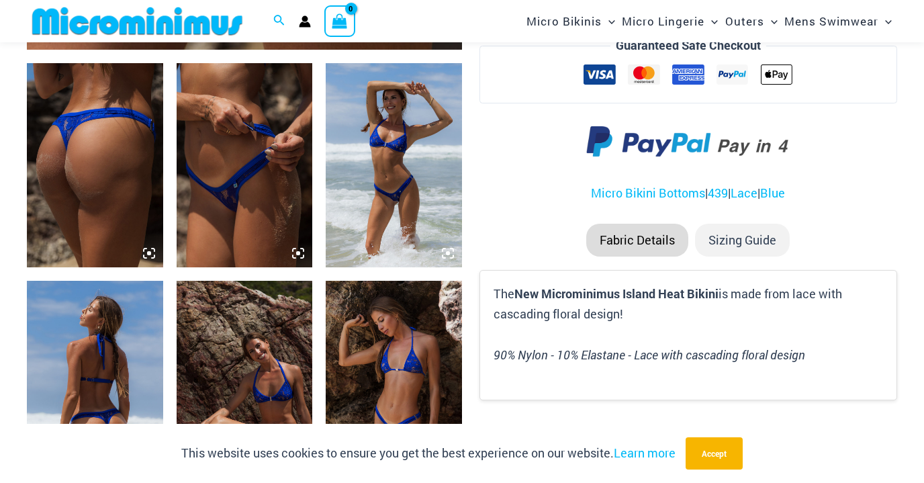
click at [242, 166] on img at bounding box center [245, 165] width 136 height 204
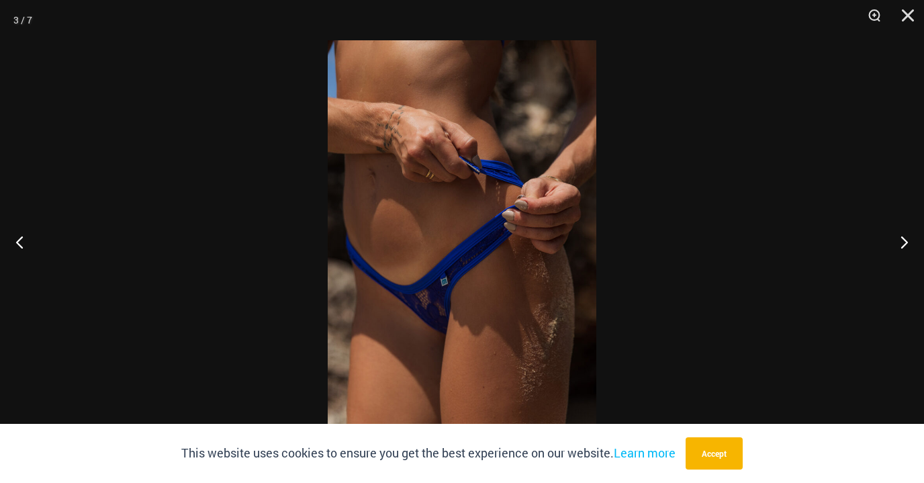
click at [454, 225] on img at bounding box center [462, 241] width 269 height 402
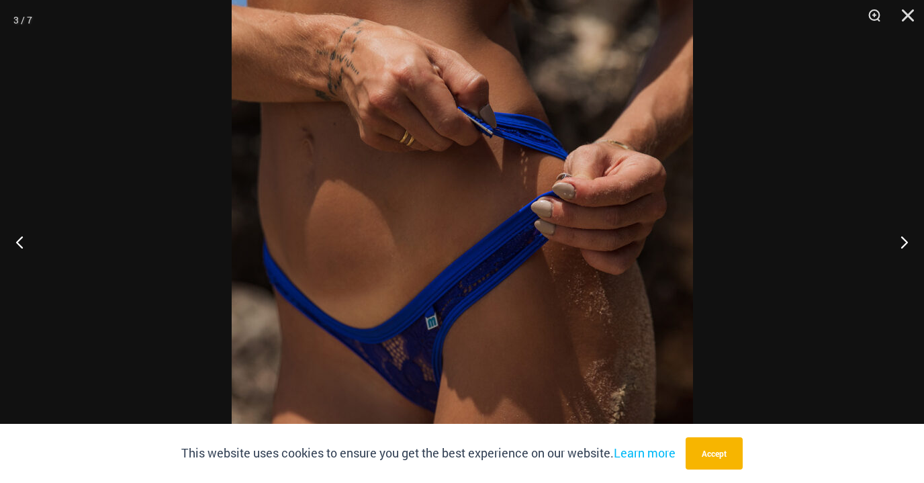
click at [83, 94] on div at bounding box center [462, 241] width 924 height 483
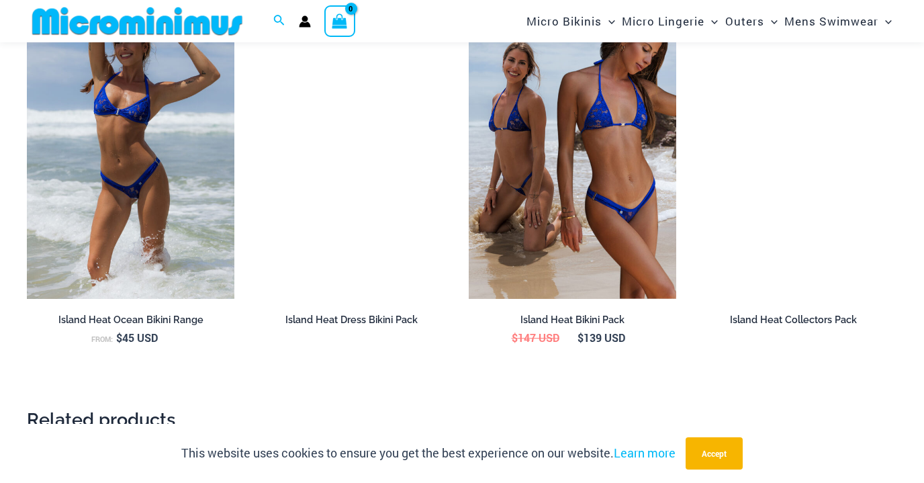
scroll to position [1748, 0]
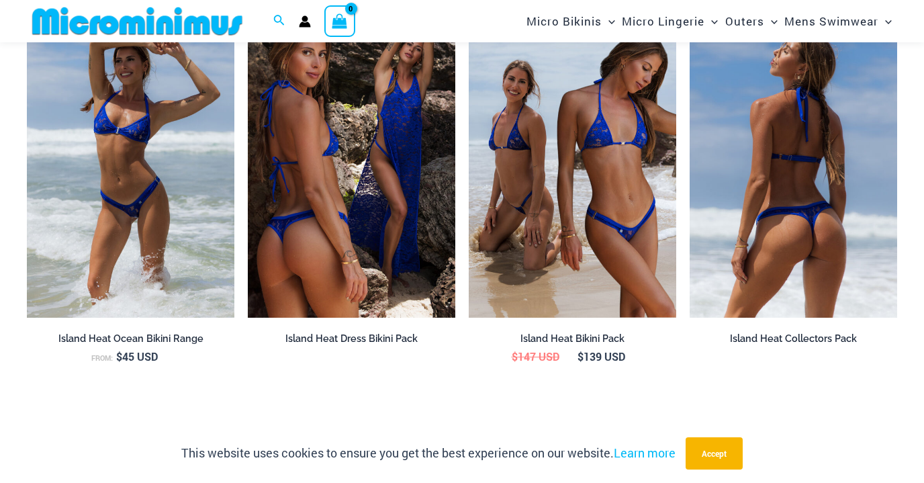
click at [767, 171] on img at bounding box center [792, 162] width 207 height 311
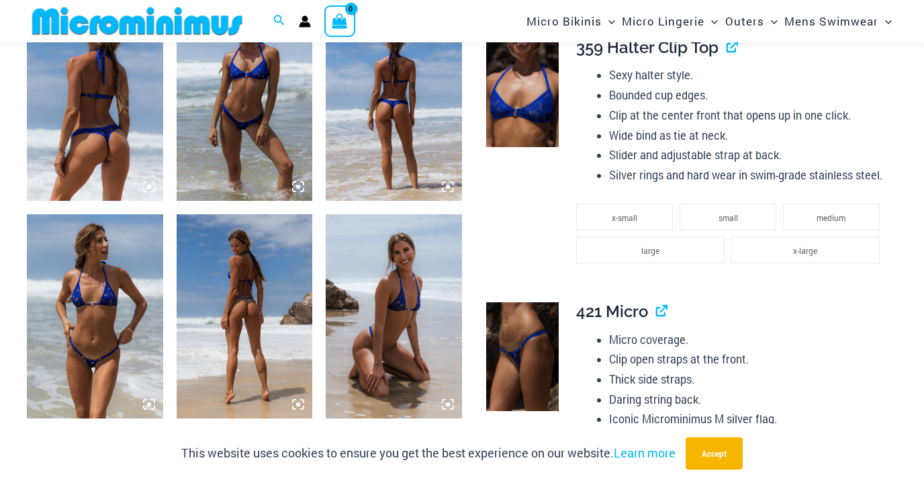
scroll to position [792, 0]
click at [83, 334] on img at bounding box center [95, 315] width 136 height 204
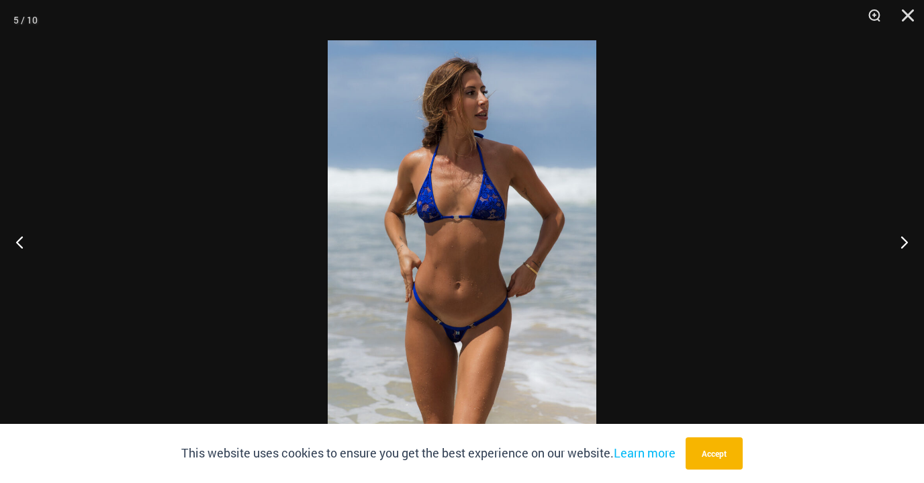
click at [430, 320] on img at bounding box center [462, 241] width 269 height 402
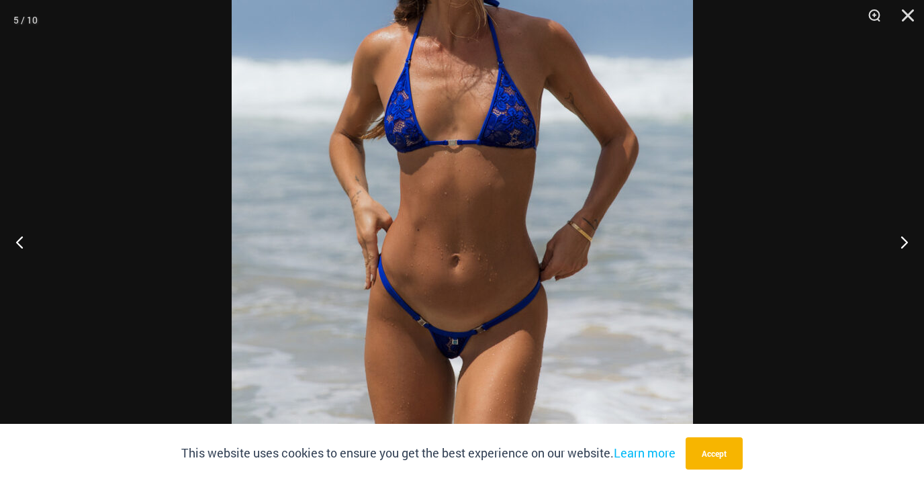
click at [50, 113] on div at bounding box center [462, 241] width 924 height 483
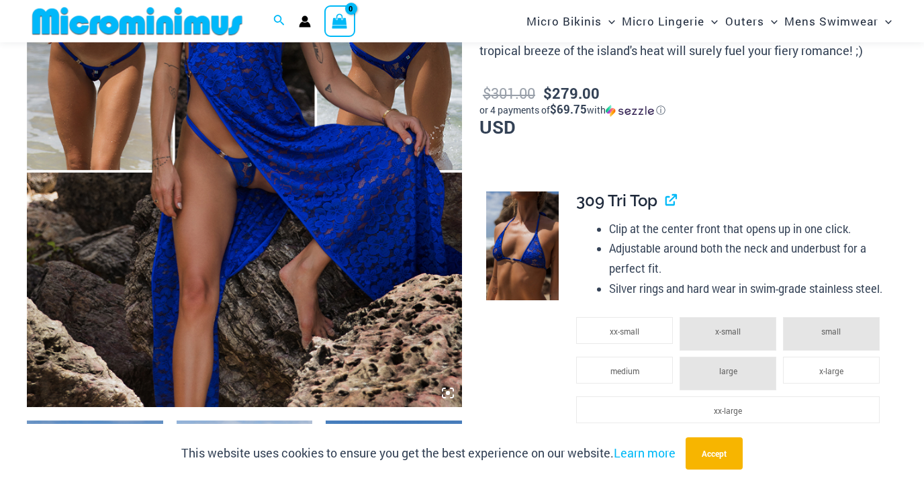
scroll to position [368, 0]
click at [264, 203] on img at bounding box center [244, 80] width 435 height 652
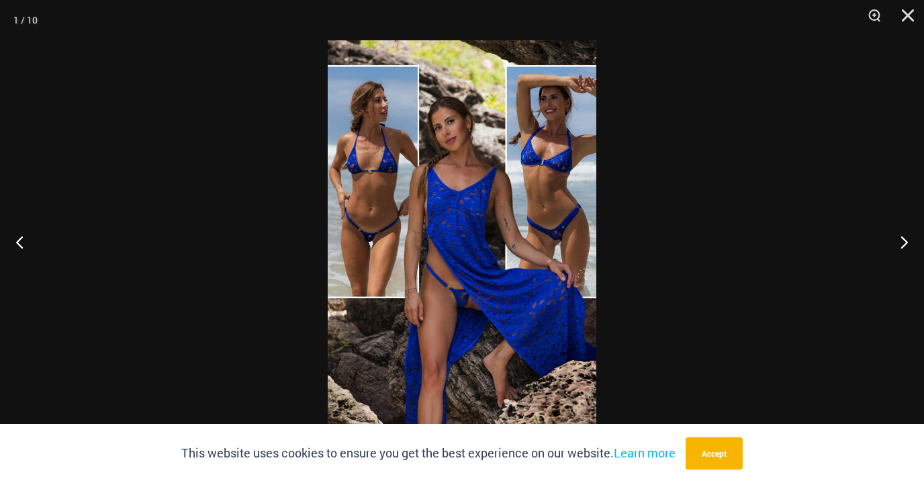
click at [437, 242] on img at bounding box center [462, 241] width 269 height 402
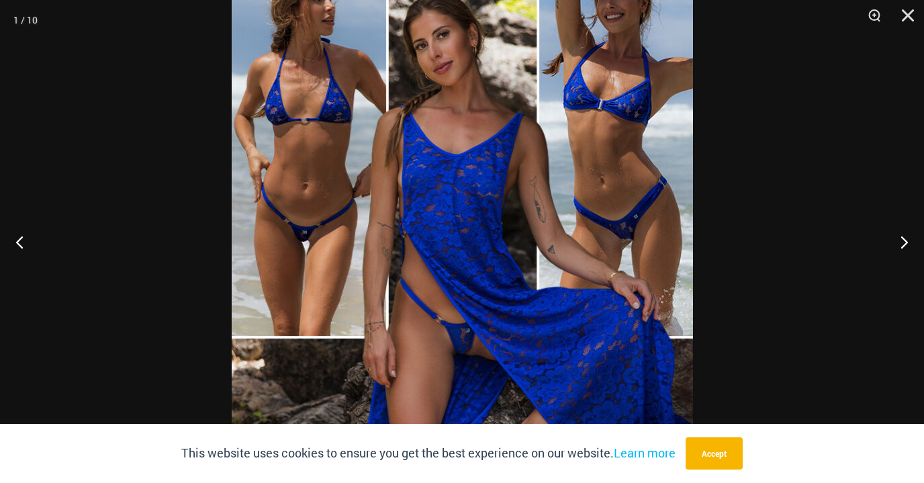
click at [124, 139] on div at bounding box center [462, 241] width 924 height 483
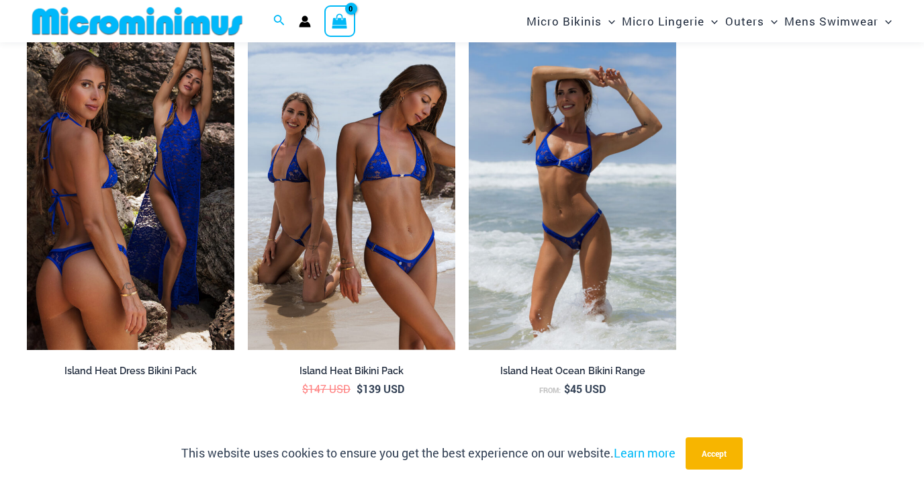
scroll to position [2349, 0]
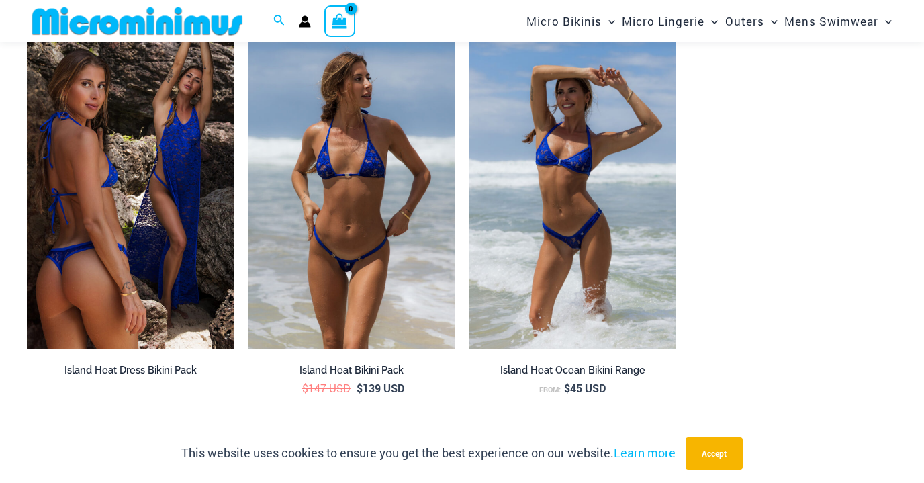
click at [344, 186] on img at bounding box center [351, 193] width 207 height 311
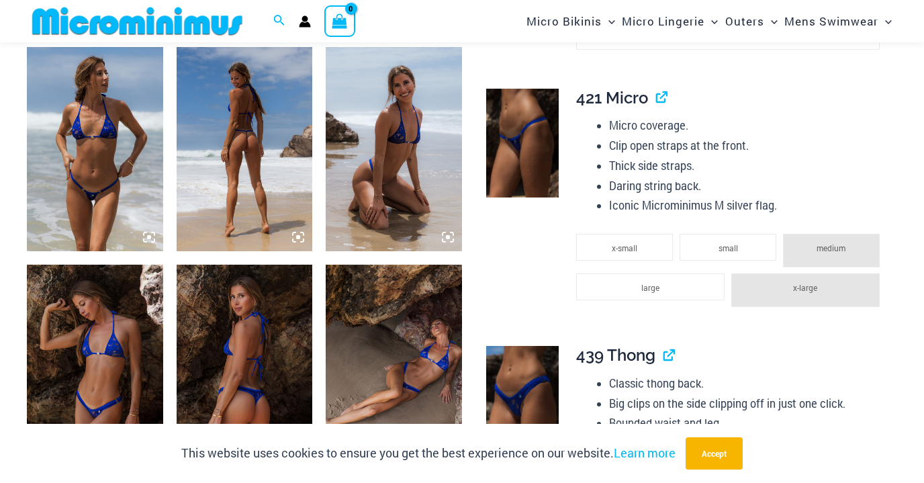
scroll to position [673, 0]
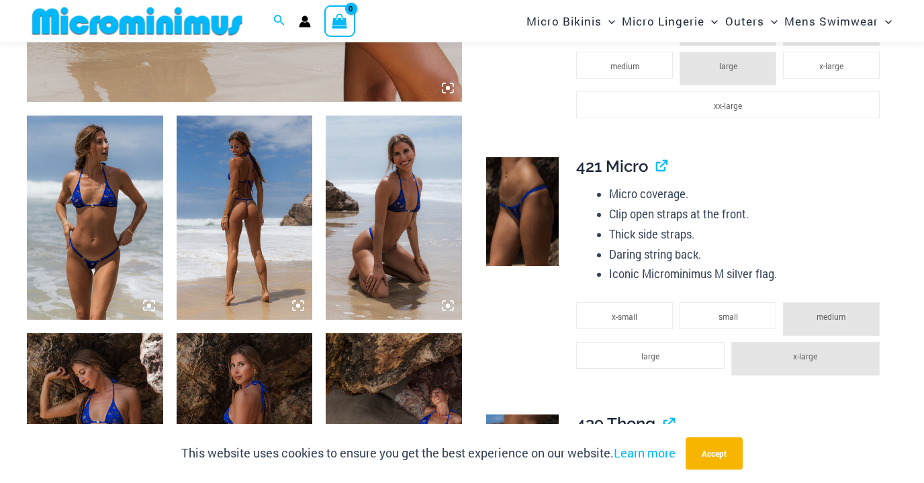
drag, startPoint x: 0, startPoint y: 0, endPoint x: 72, endPoint y: 203, distance: 215.9
click at [72, 203] on img at bounding box center [95, 217] width 136 height 204
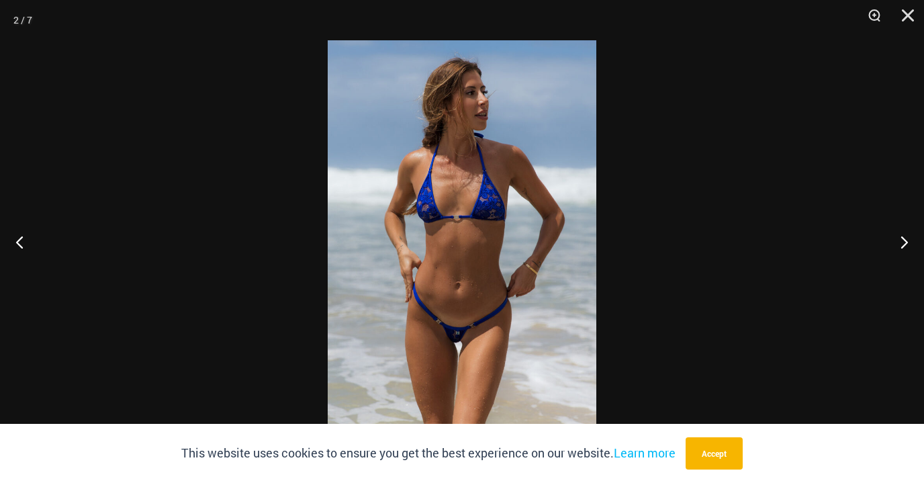
click at [473, 293] on img at bounding box center [462, 241] width 269 height 402
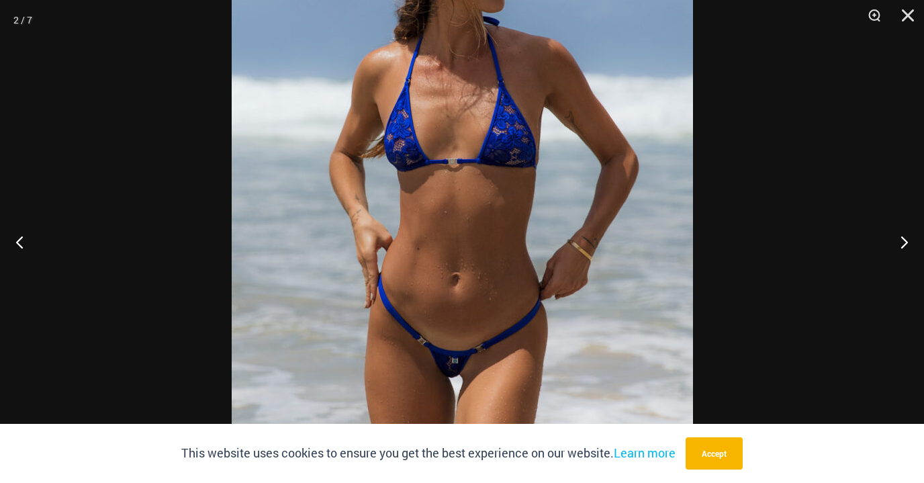
click at [371, 175] on img at bounding box center [462, 203] width 461 height 691
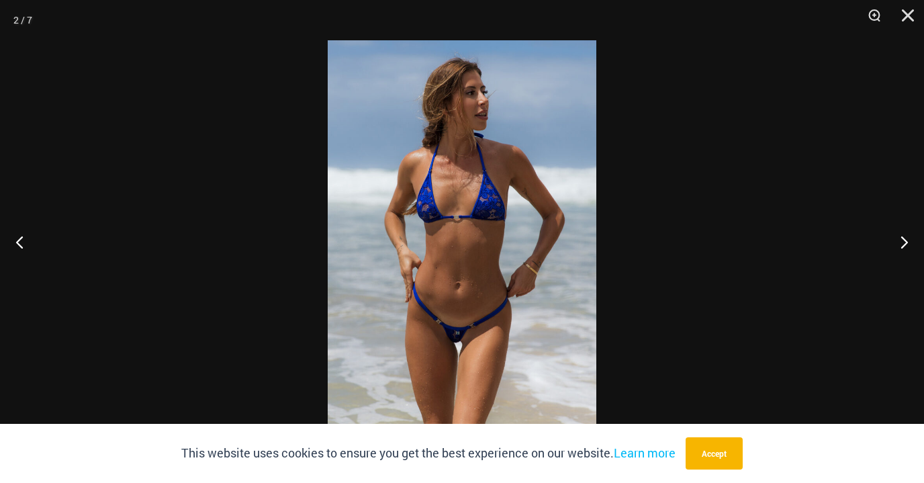
click at [94, 107] on div at bounding box center [462, 241] width 924 height 483
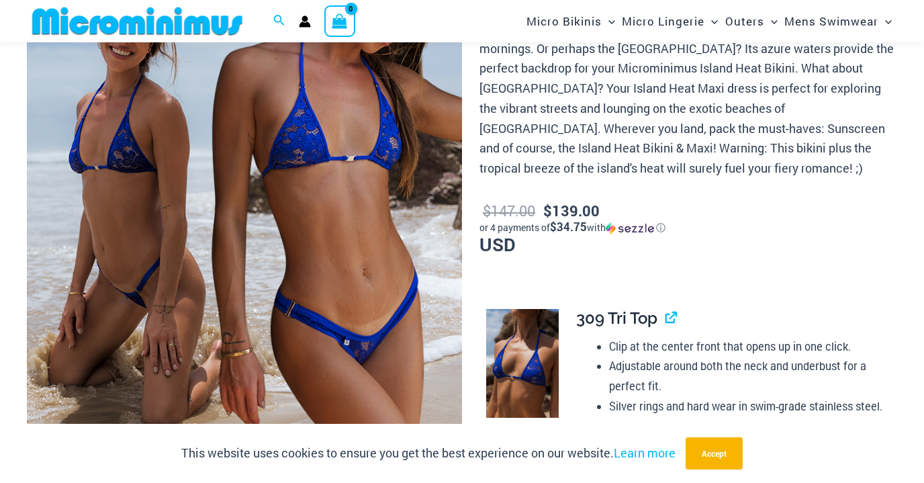
scroll to position [250, 0]
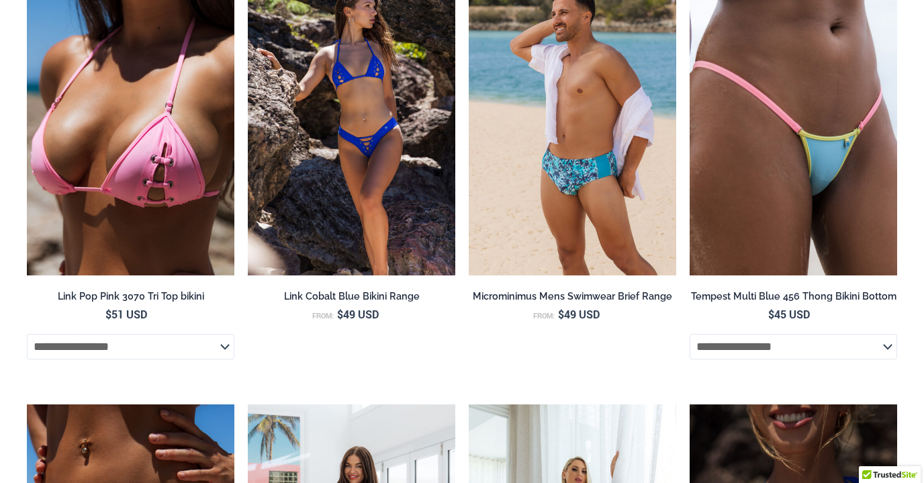
scroll to position [15, 0]
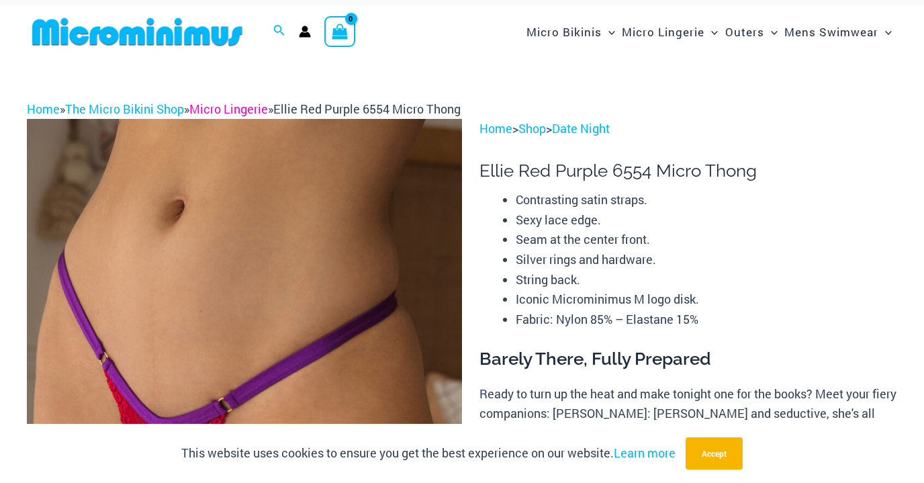
click at [239, 111] on link "Micro Lingerie" at bounding box center [228, 109] width 79 height 16
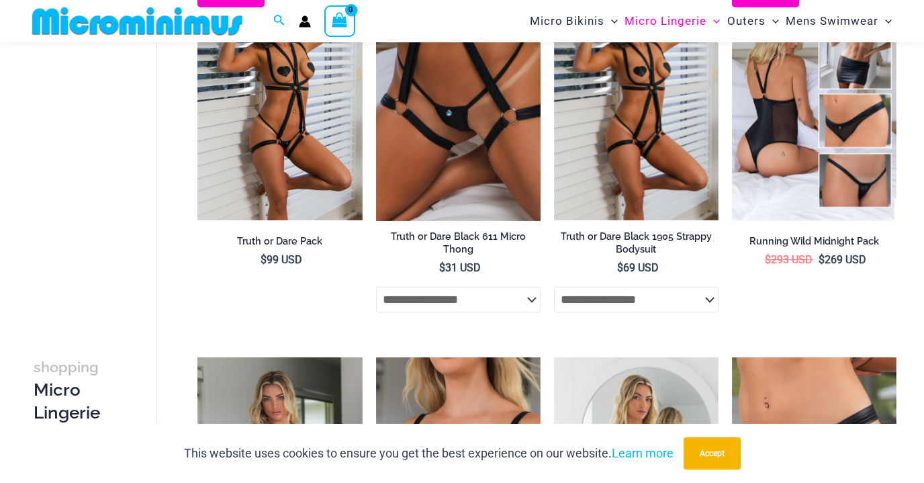
scroll to position [217, 0]
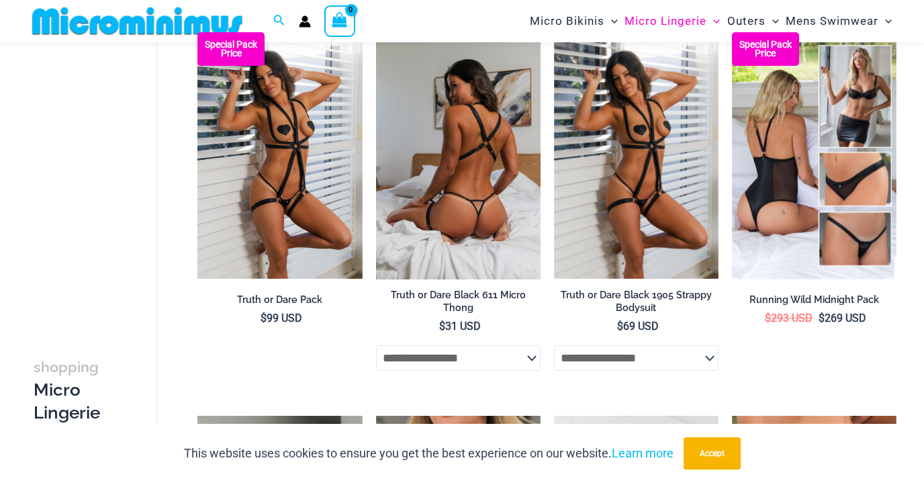
click at [438, 171] on img at bounding box center [458, 155] width 164 height 247
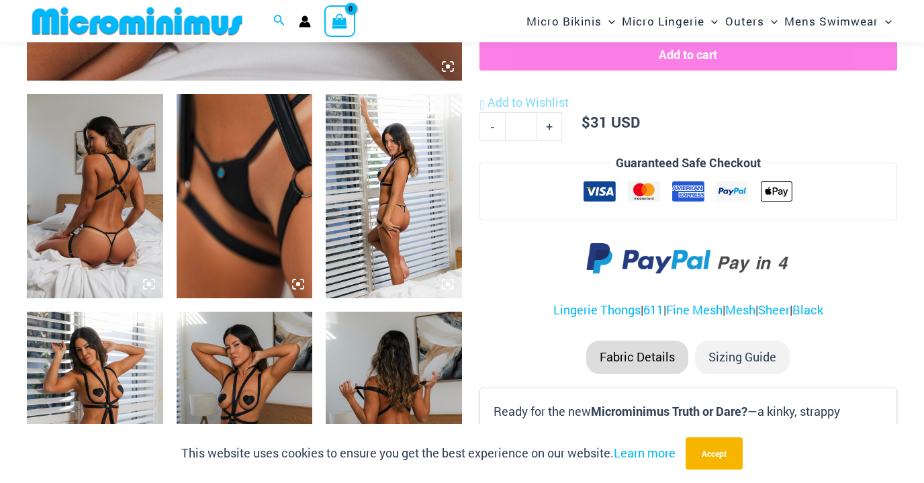
scroll to position [719, 0]
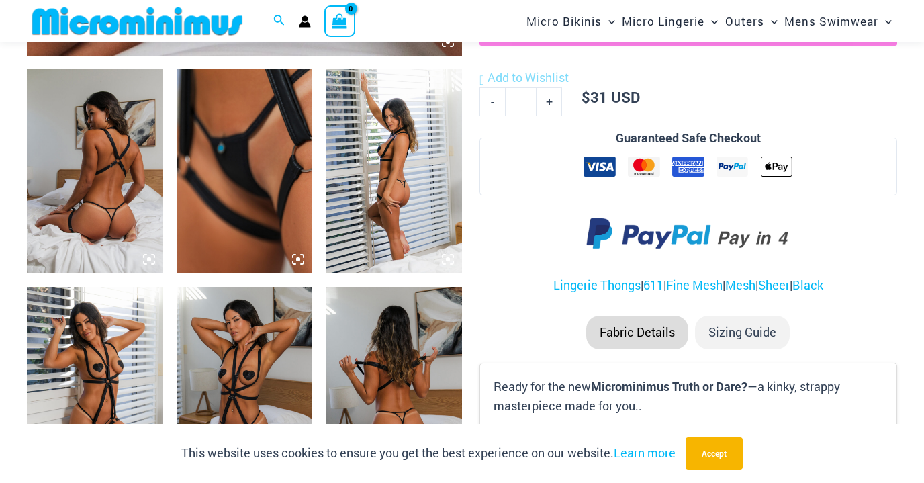
click at [247, 121] on img at bounding box center [245, 171] width 136 height 204
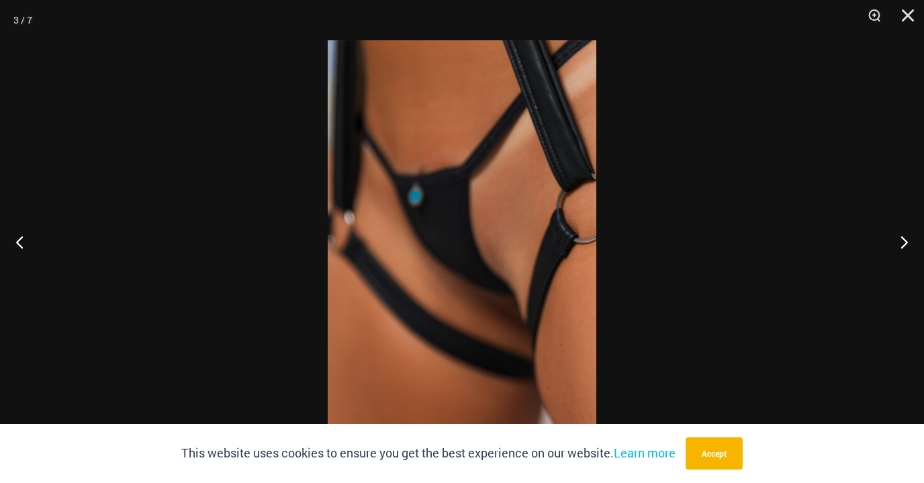
click at [132, 108] on div at bounding box center [462, 241] width 924 height 483
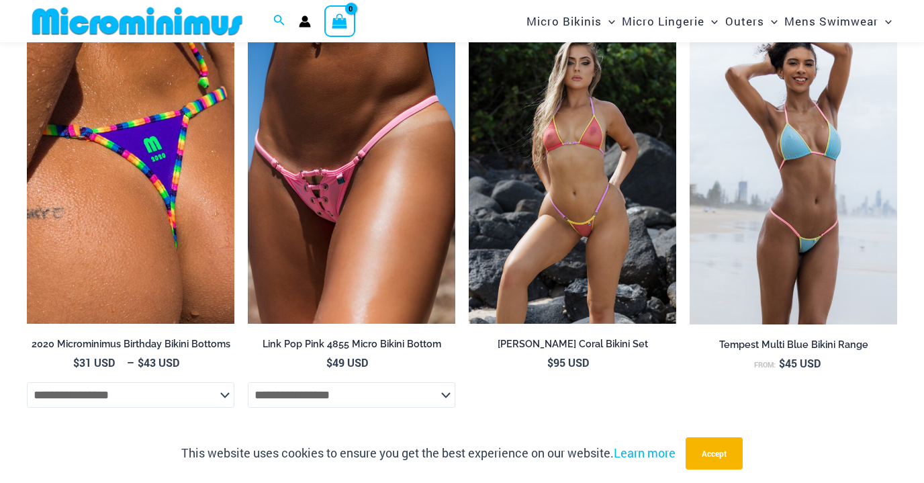
scroll to position [2355, 0]
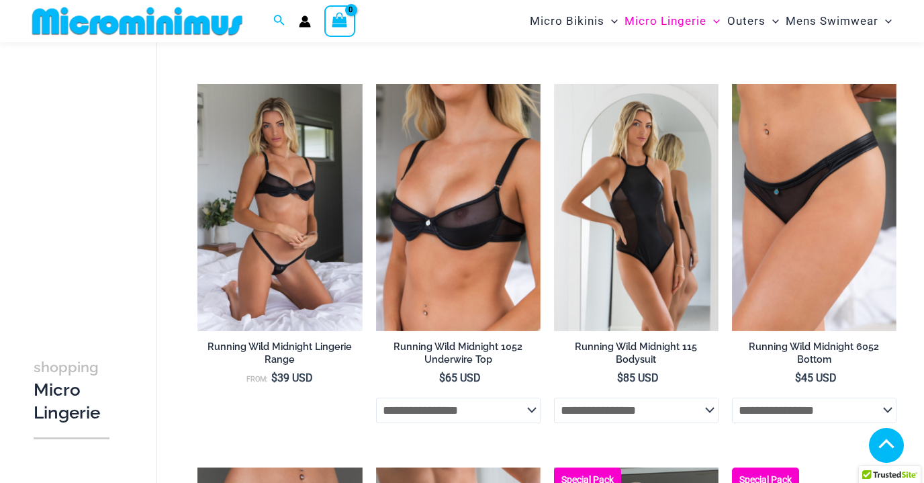
scroll to position [549, 0]
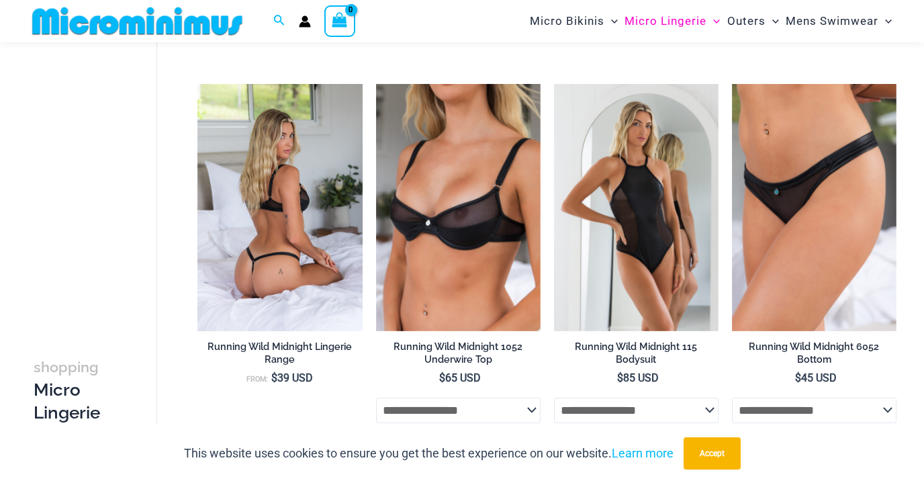
click at [282, 210] on img at bounding box center [279, 207] width 164 height 247
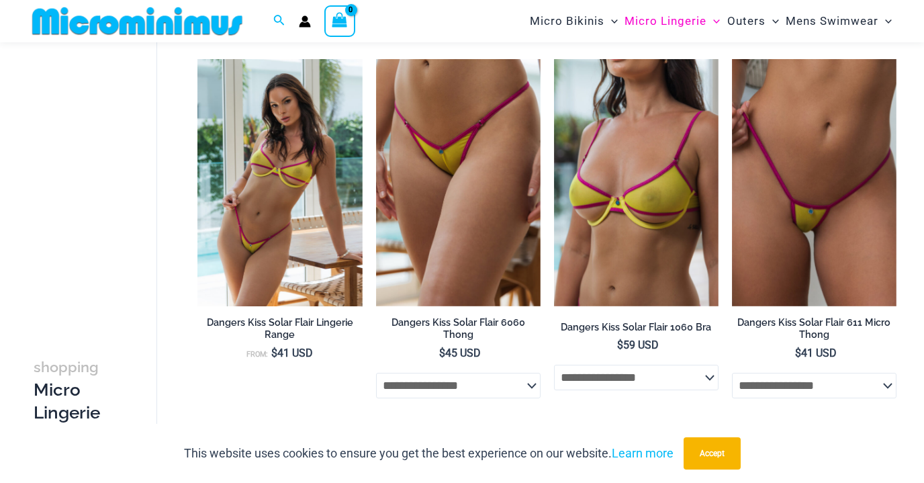
scroll to position [2451, 0]
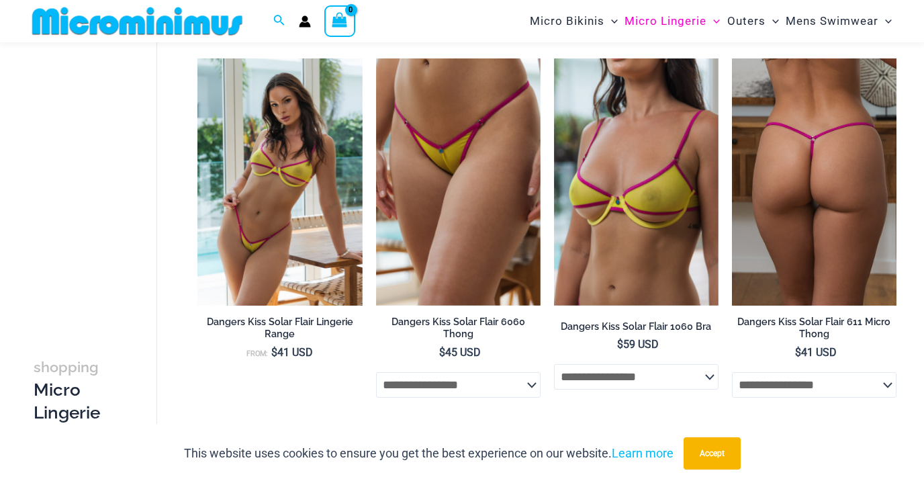
click at [822, 154] on img at bounding box center [814, 181] width 164 height 247
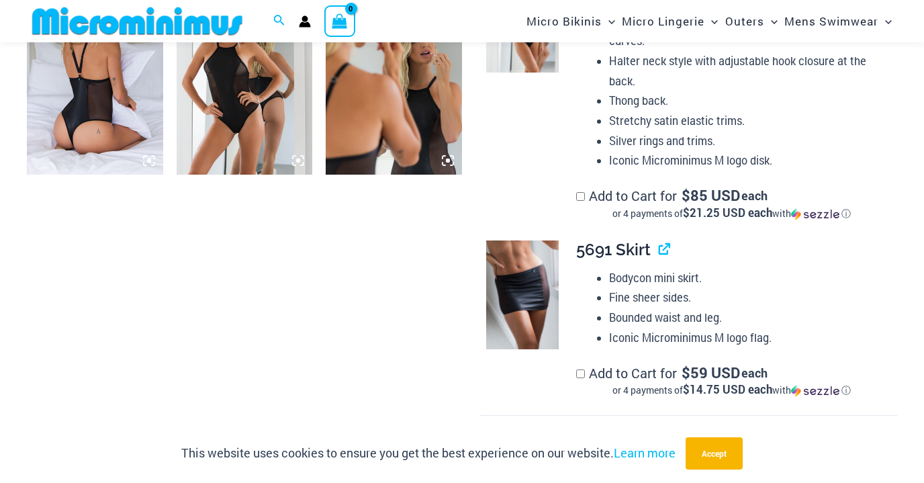
scroll to position [1471, 0]
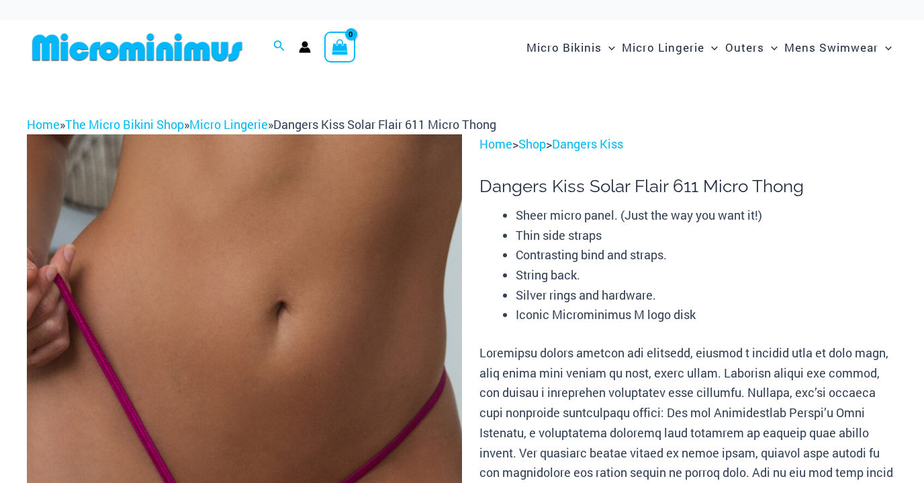
drag, startPoint x: 0, startPoint y: 0, endPoint x: 269, endPoint y: 275, distance: 384.5
click at [269, 275] on img at bounding box center [244, 460] width 435 height 652
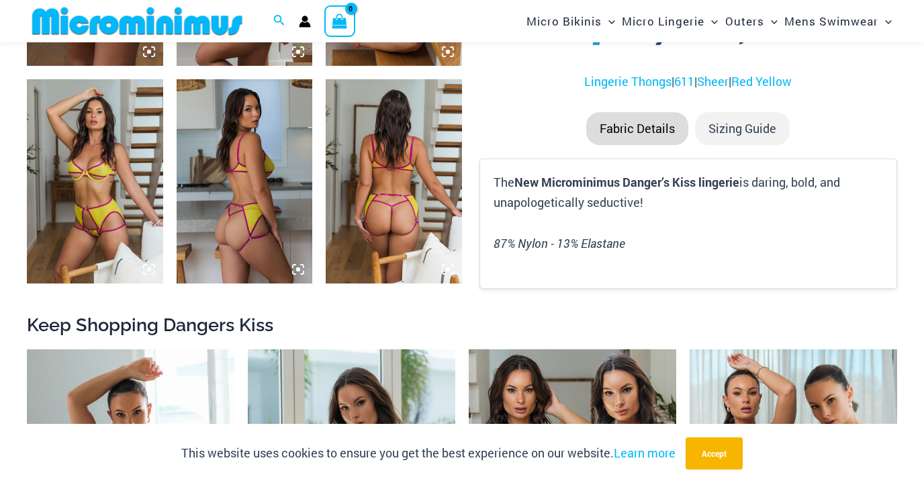
scroll to position [933, 0]
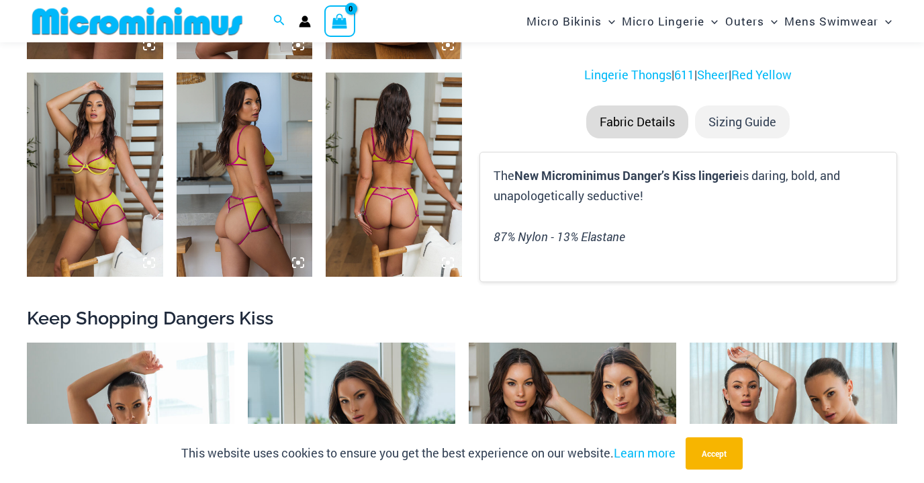
click at [106, 173] on img at bounding box center [95, 174] width 136 height 204
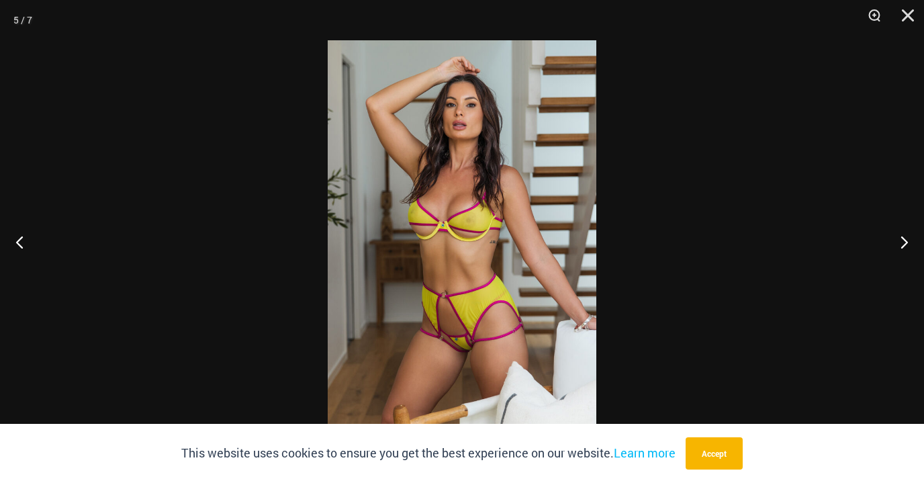
click at [381, 240] on img at bounding box center [462, 241] width 269 height 402
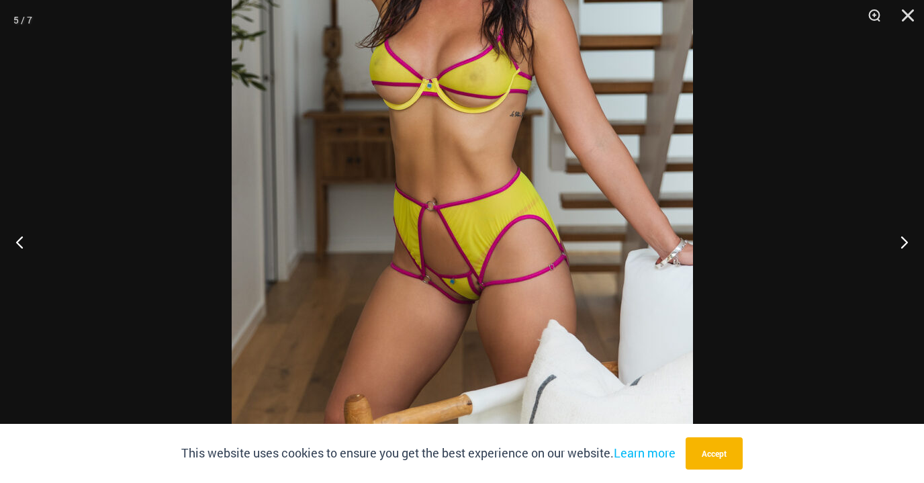
click at [42, 111] on div at bounding box center [462, 241] width 924 height 483
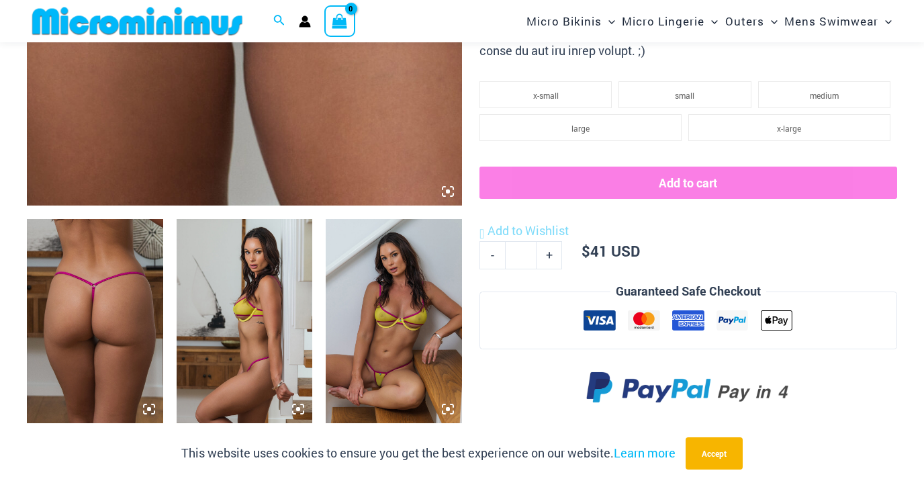
scroll to position [568, 0]
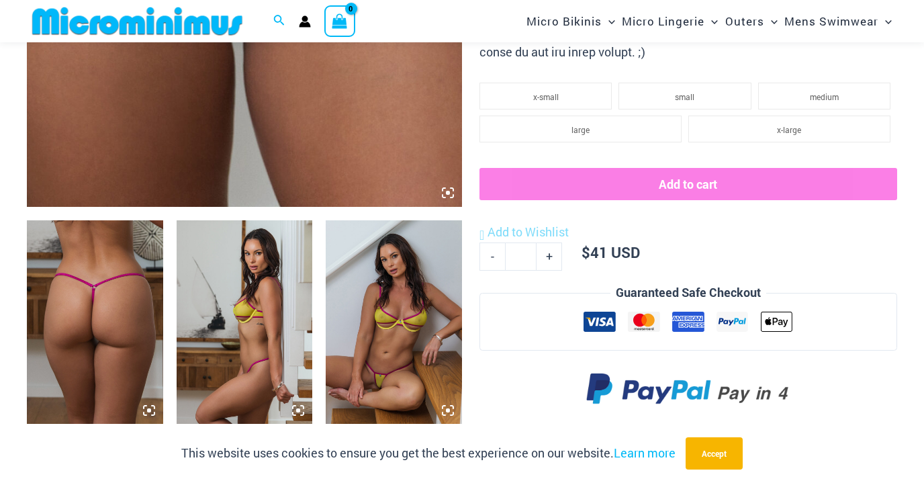
click at [419, 296] on img at bounding box center [394, 322] width 136 height 204
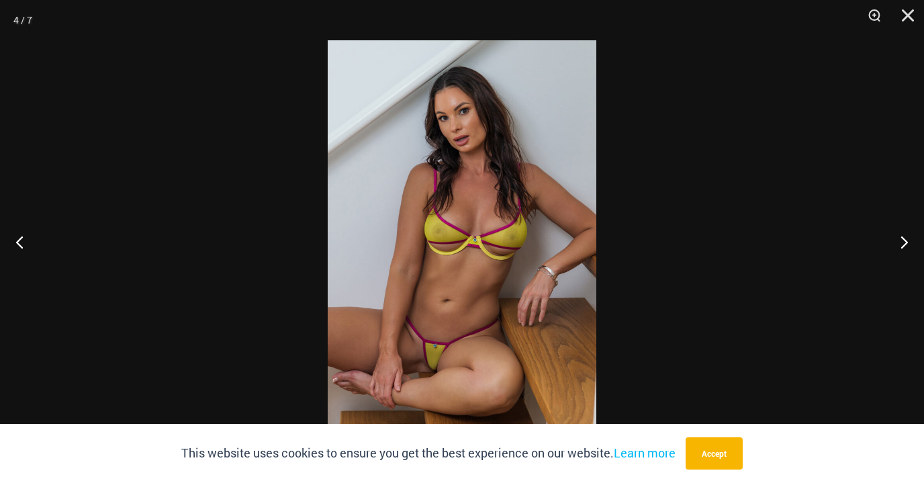
click at [446, 298] on img at bounding box center [462, 241] width 269 height 402
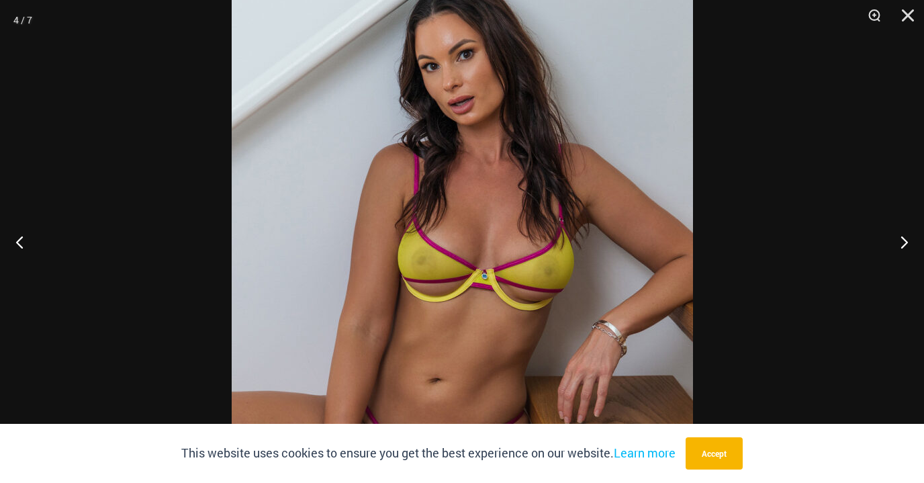
click at [60, 105] on div at bounding box center [462, 241] width 924 height 483
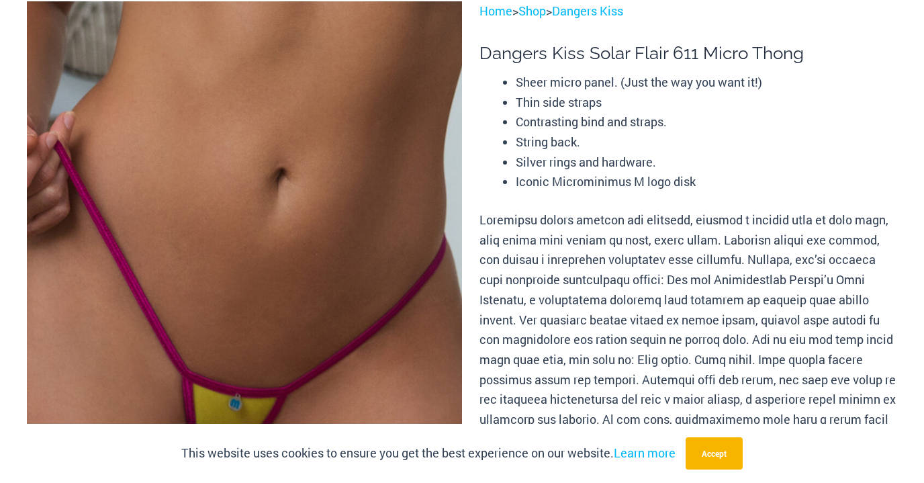
scroll to position [0, 0]
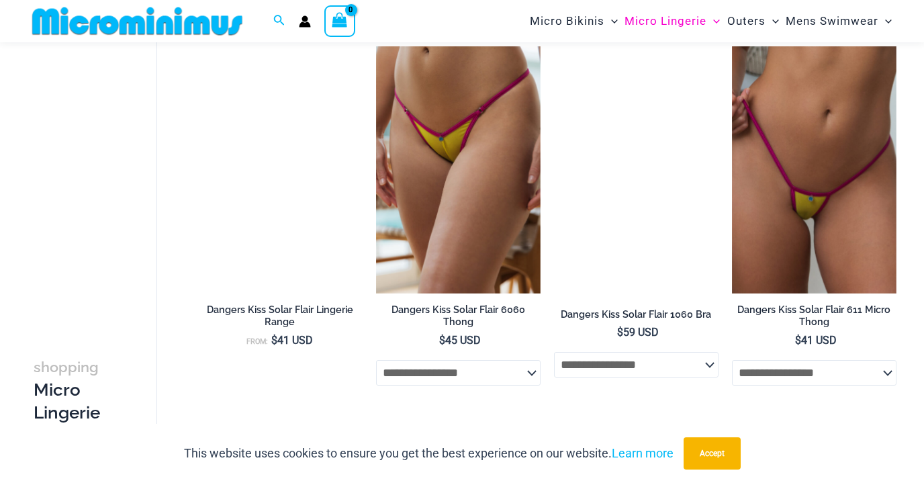
scroll to position [2464, 0]
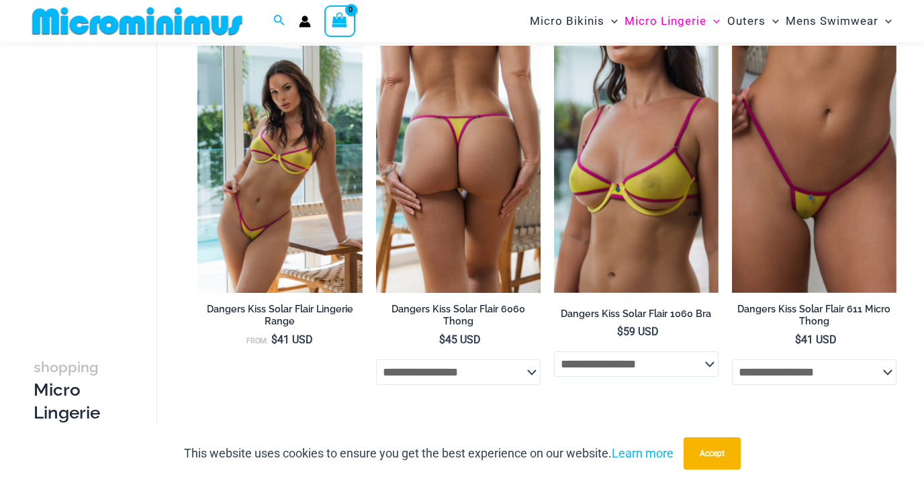
click at [413, 199] on img at bounding box center [458, 169] width 164 height 247
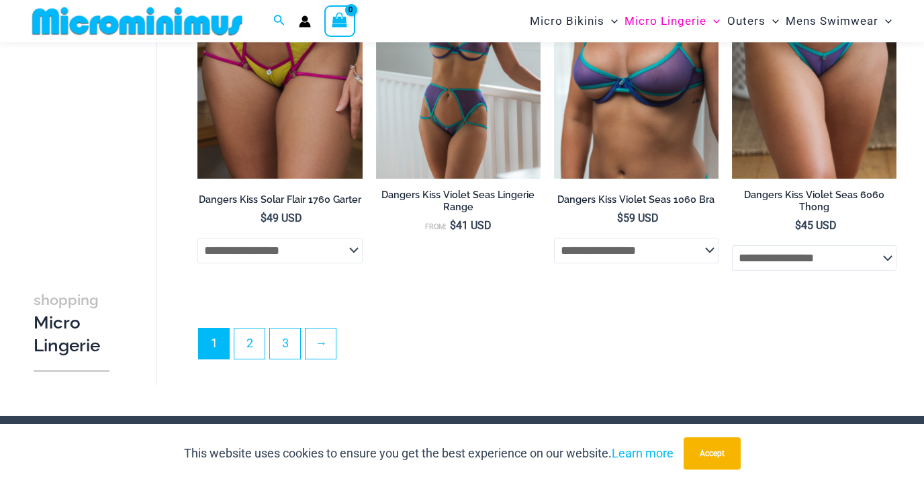
scroll to position [2959, 0]
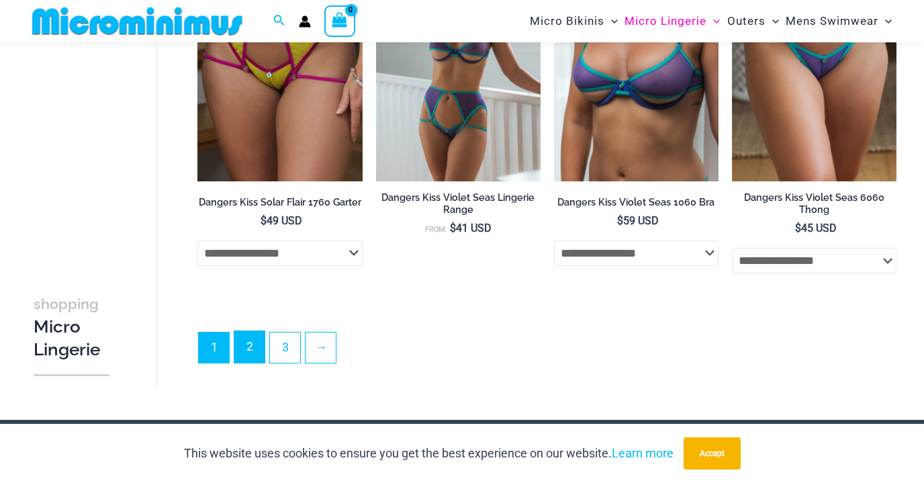
click at [252, 343] on link "2" at bounding box center [249, 347] width 30 height 32
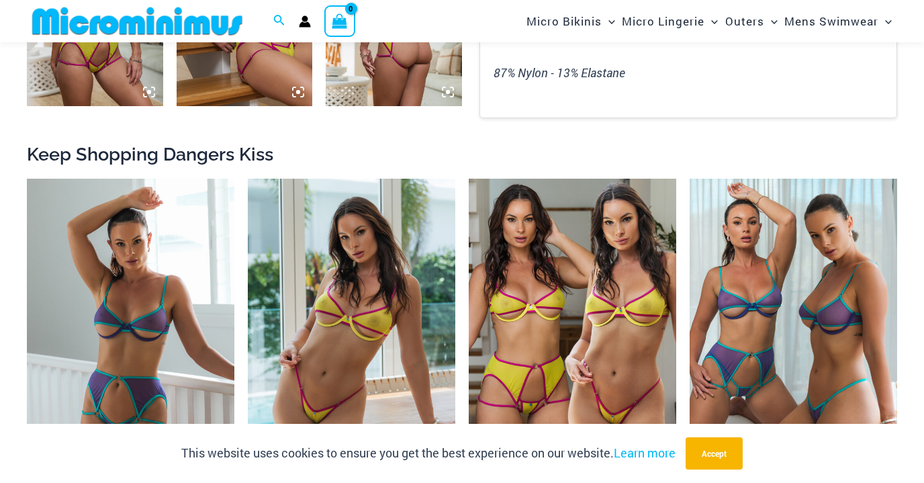
scroll to position [1104, 0]
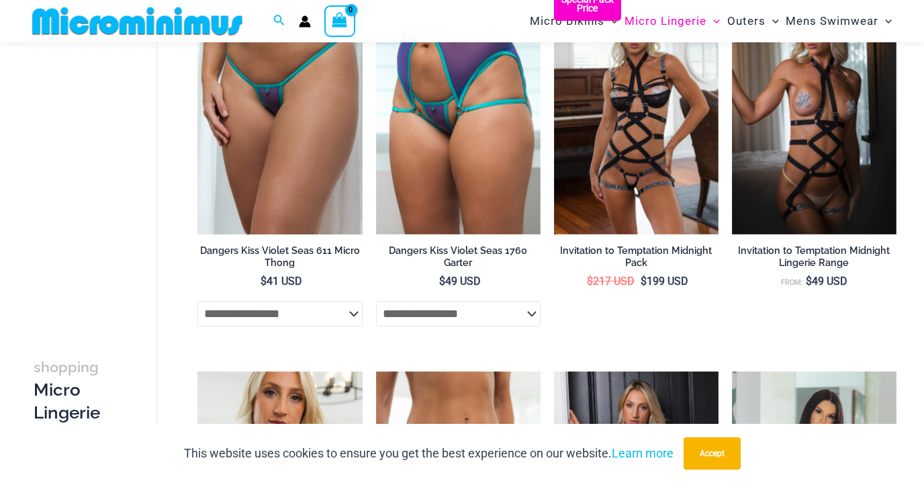
scroll to position [162, 0]
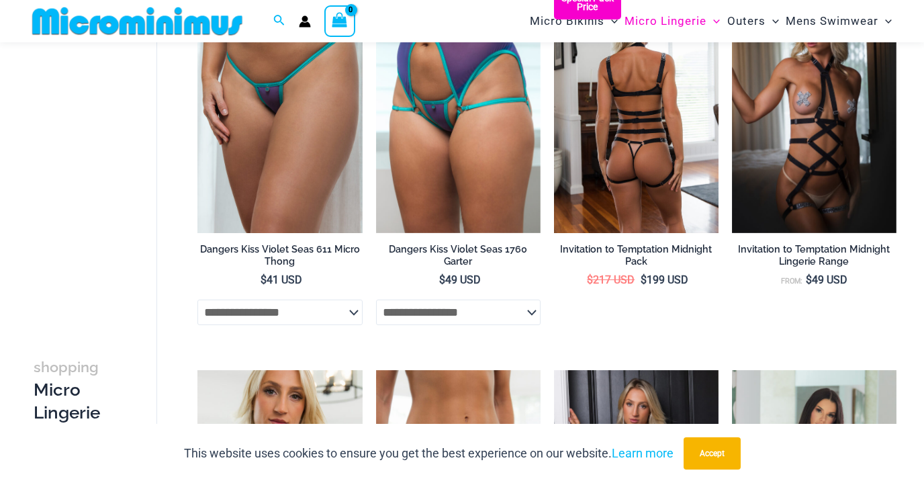
click at [637, 116] on img at bounding box center [636, 109] width 164 height 247
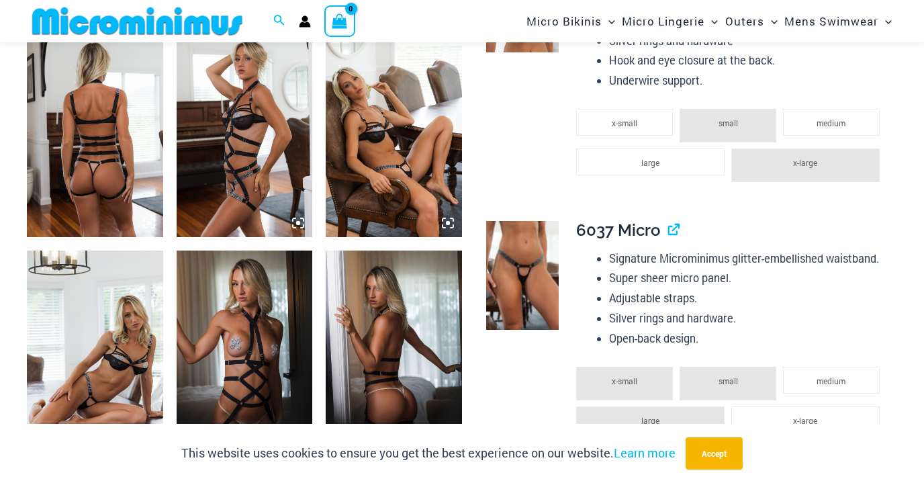
scroll to position [779, 0]
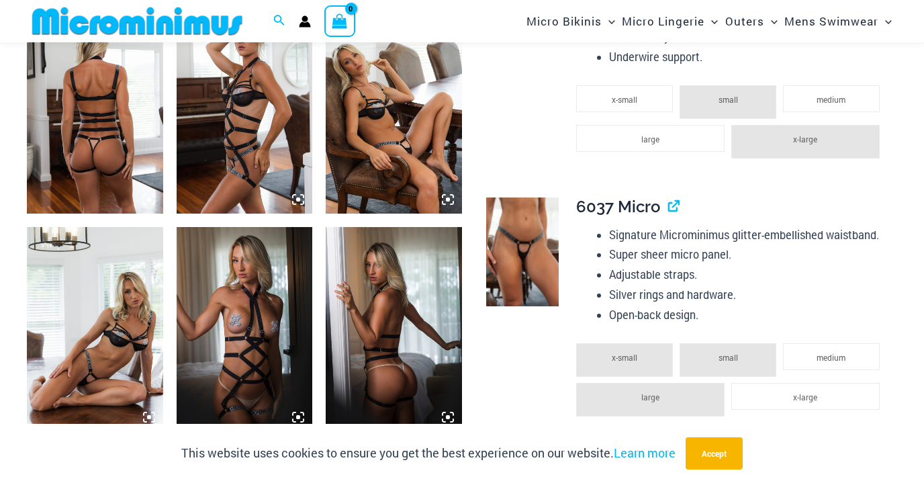
click at [97, 344] on img at bounding box center [95, 329] width 136 height 204
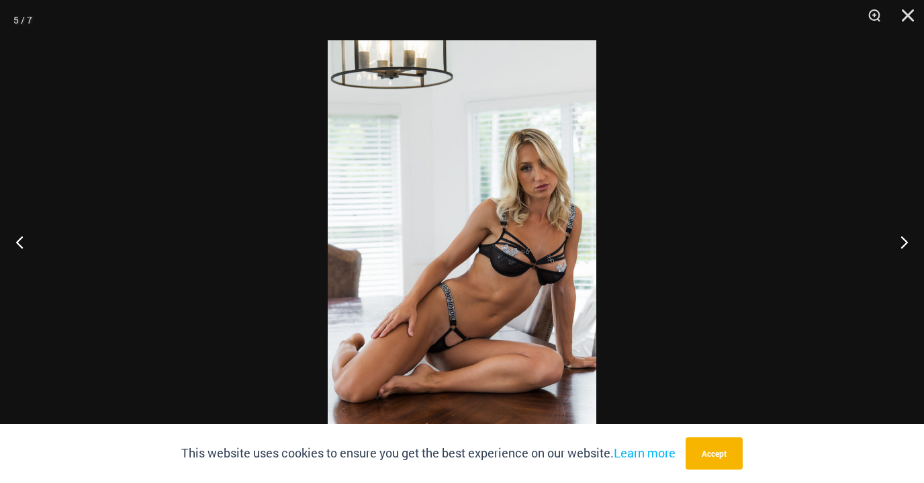
click at [491, 264] on img at bounding box center [462, 241] width 269 height 402
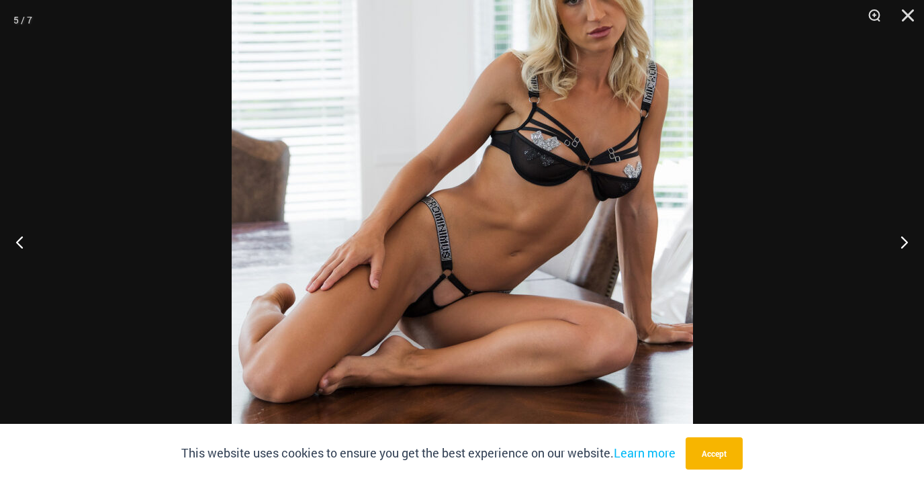
click at [72, 110] on div at bounding box center [462, 241] width 924 height 483
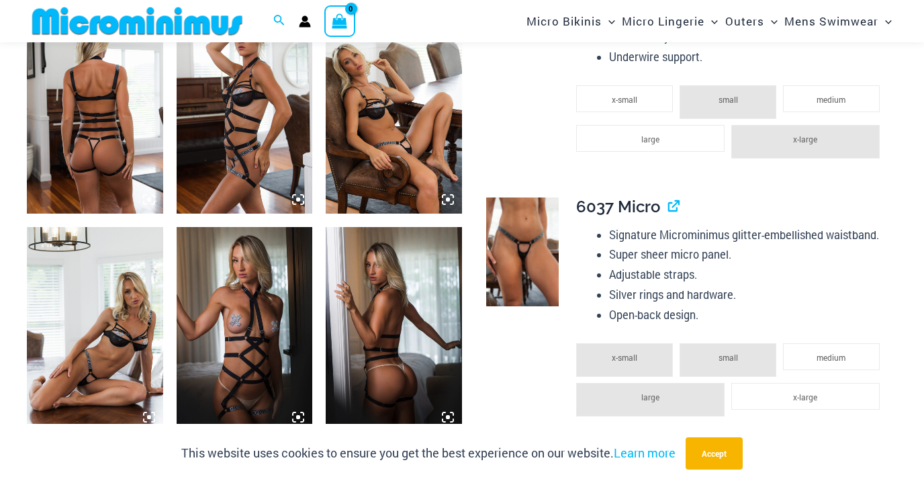
click at [384, 132] on img at bounding box center [394, 111] width 136 height 204
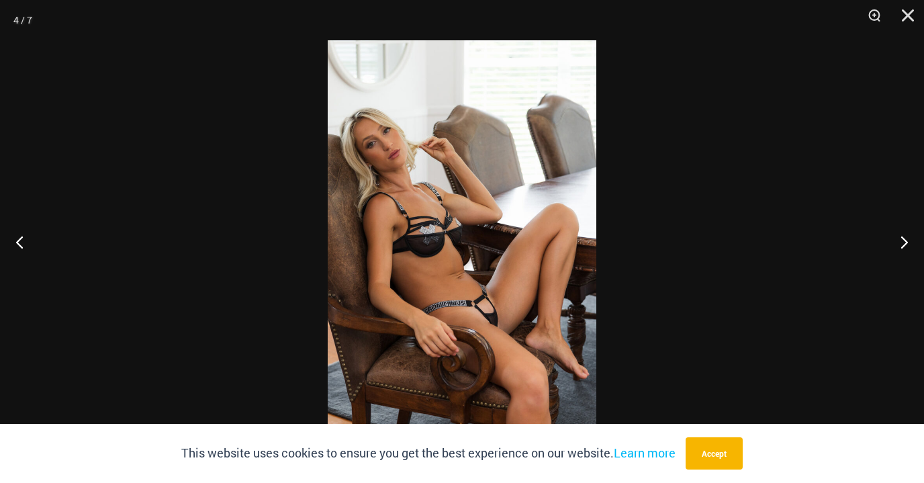
click at [113, 138] on div at bounding box center [462, 241] width 924 height 483
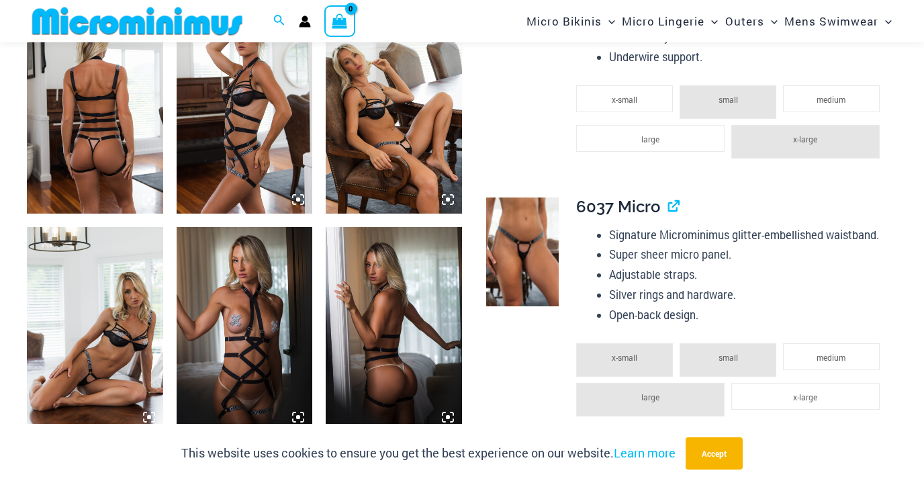
click at [254, 366] on img at bounding box center [245, 329] width 136 height 204
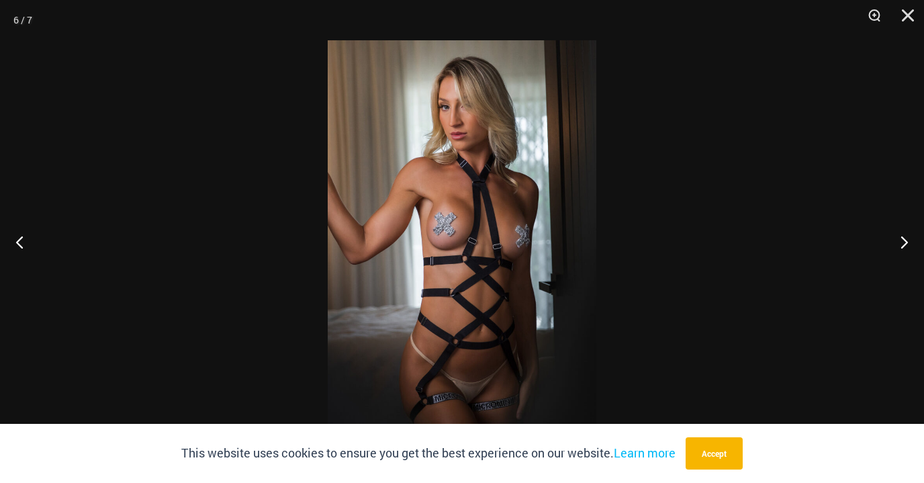
click at [48, 92] on div at bounding box center [462, 241] width 924 height 483
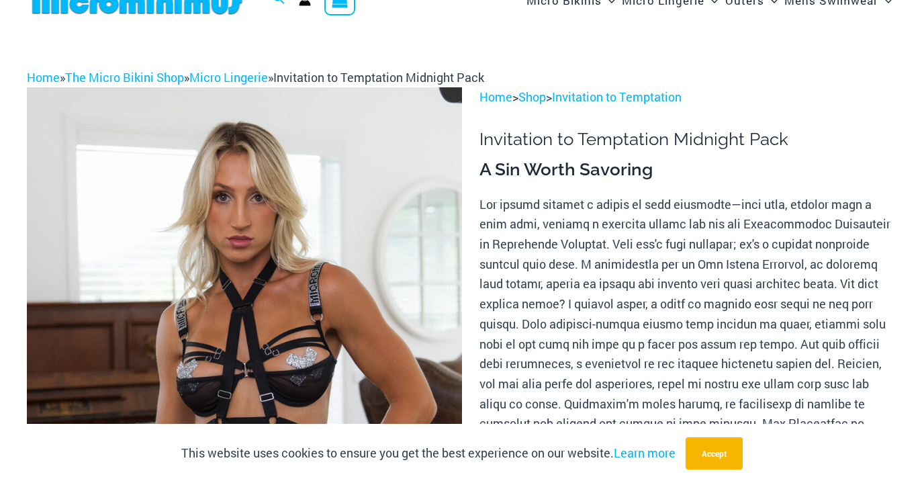
scroll to position [0, 0]
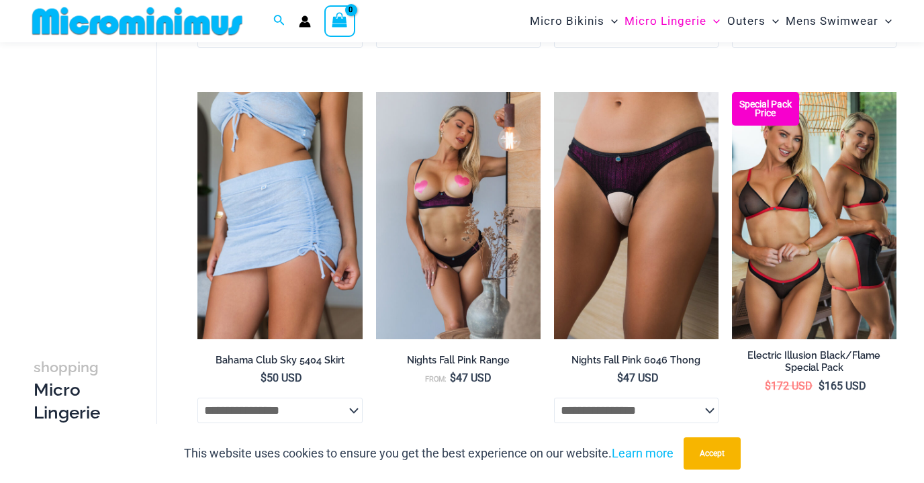
scroll to position [1200, 0]
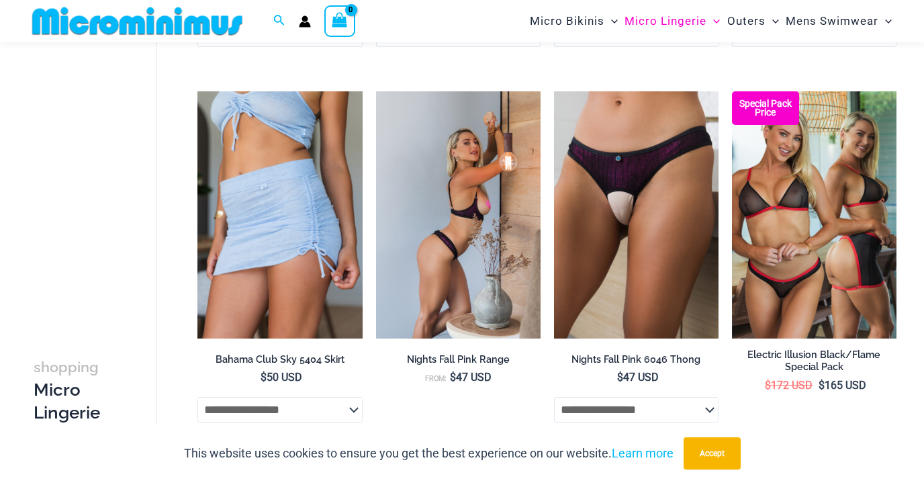
drag, startPoint x: 620, startPoint y: 303, endPoint x: 428, endPoint y: 412, distance: 220.6
click at [428, 412] on li "Nights Fall Pink Range From: $ 47 USD" at bounding box center [458, 263] width 164 height 345
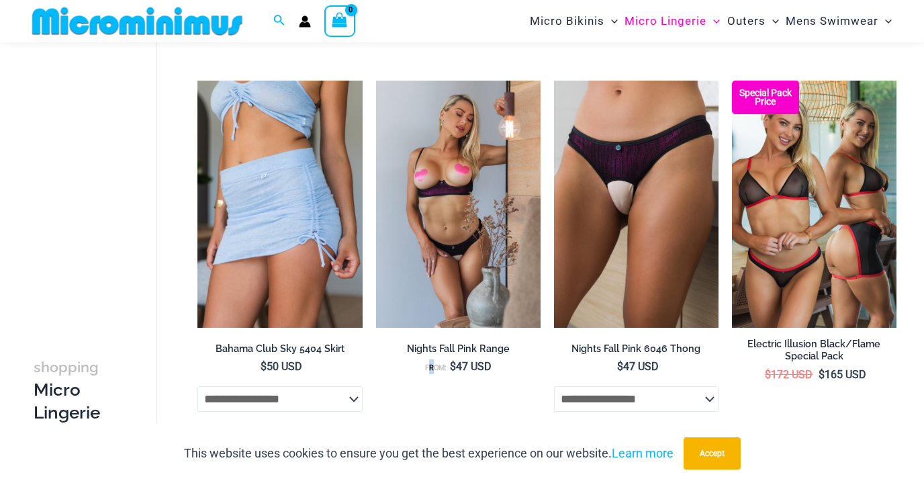
scroll to position [1207, 0]
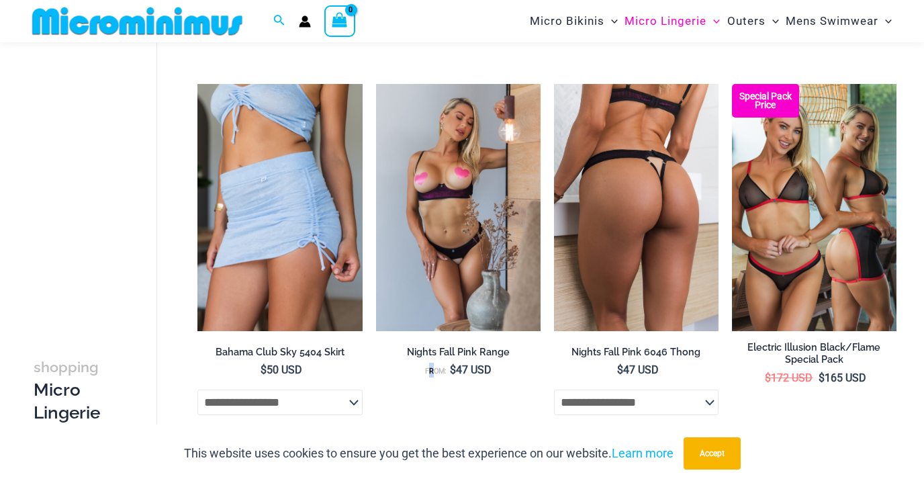
click at [591, 199] on img at bounding box center [636, 207] width 164 height 247
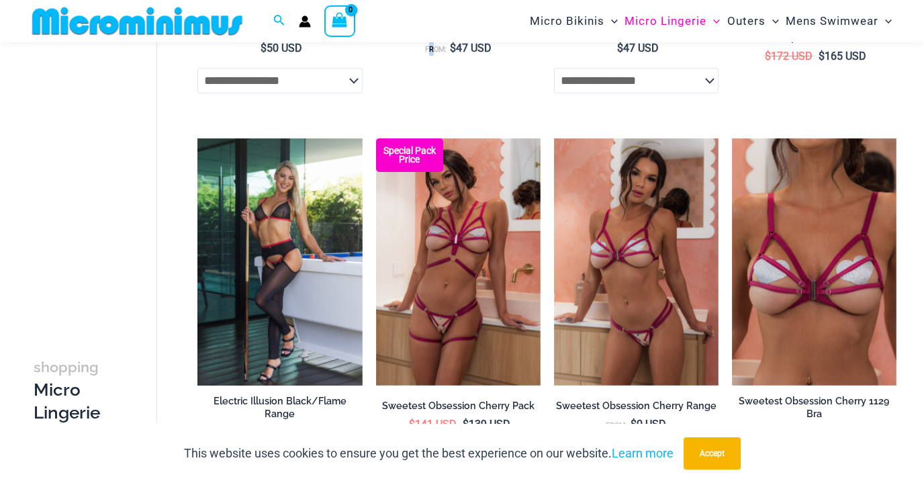
scroll to position [1549, 0]
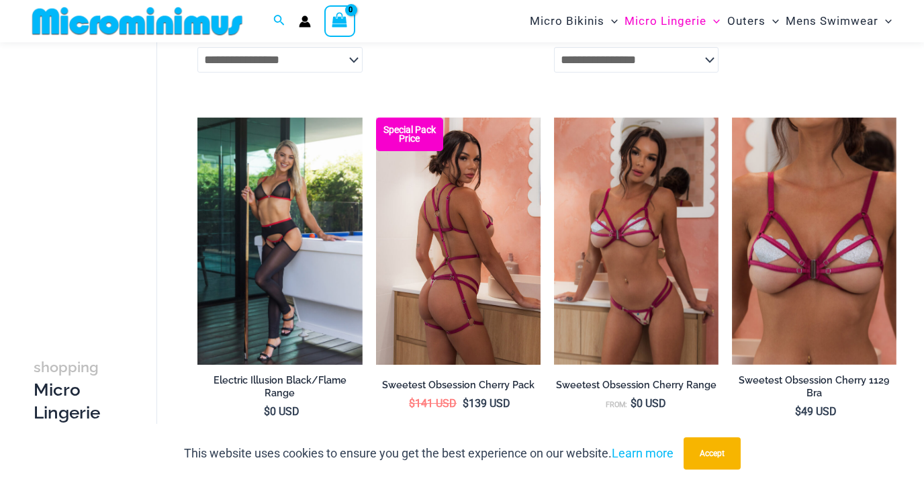
click at [473, 236] on img at bounding box center [458, 240] width 164 height 247
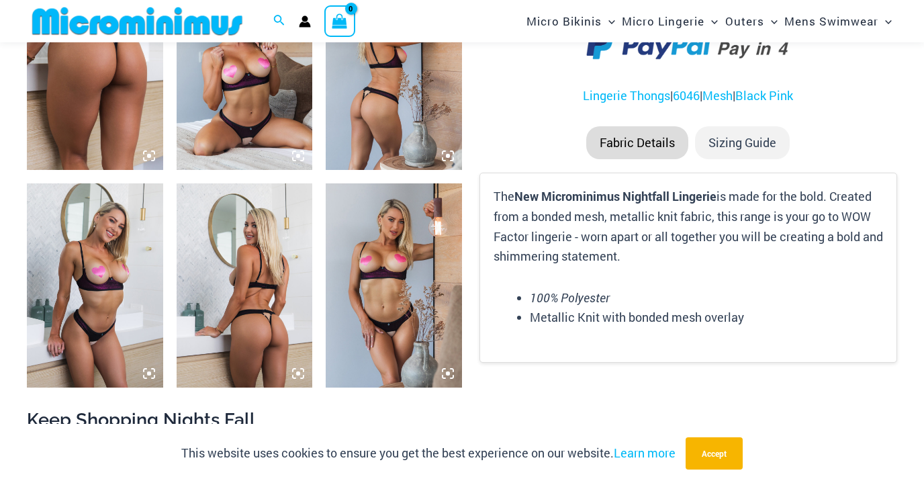
scroll to position [849, 0]
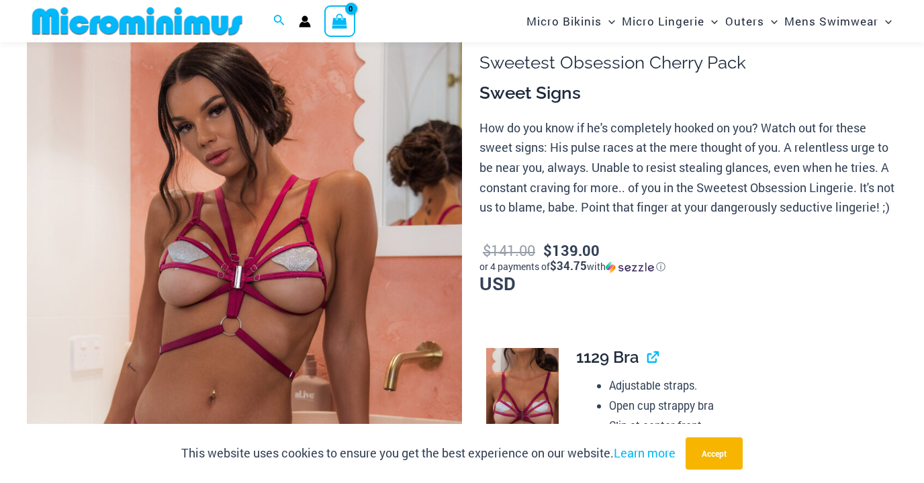
scroll to position [113, 0]
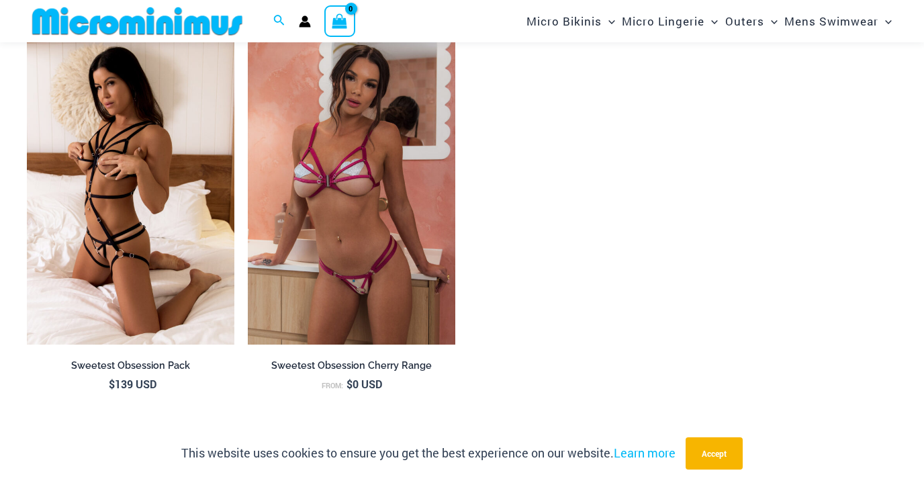
scroll to position [1868, 0]
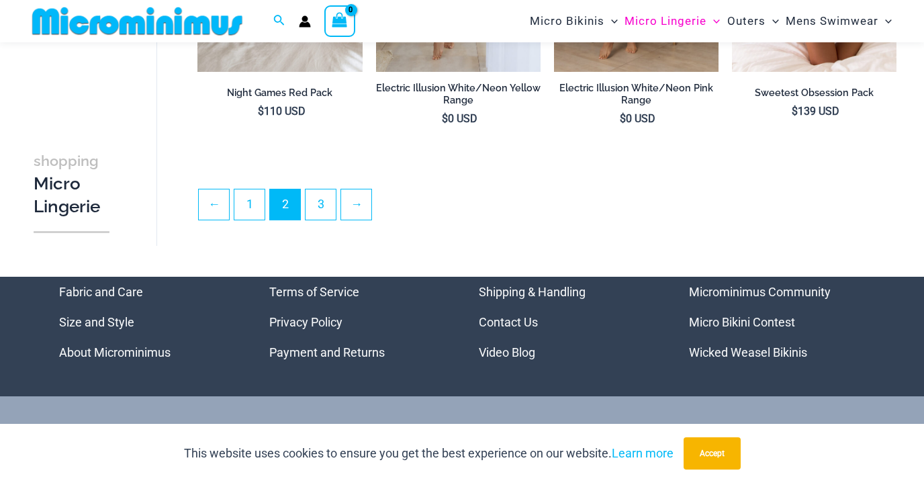
scroll to position [3093, 0]
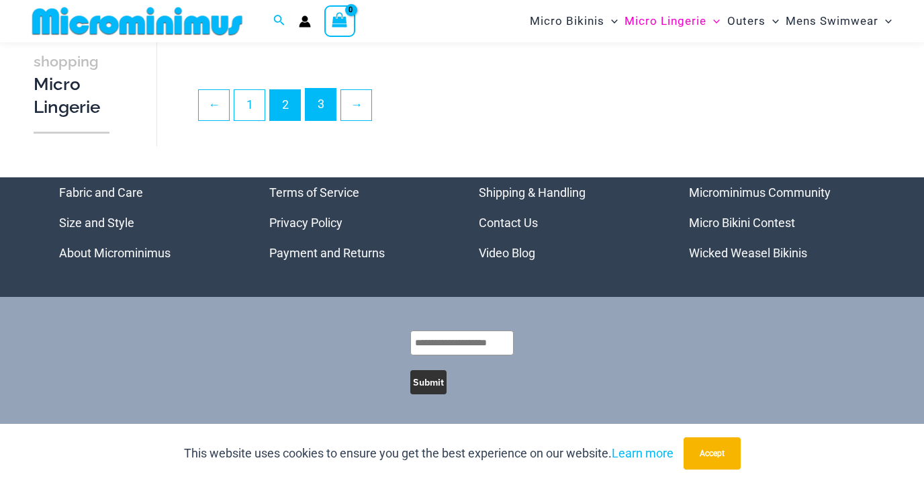
click at [323, 112] on link "3" at bounding box center [320, 105] width 30 height 32
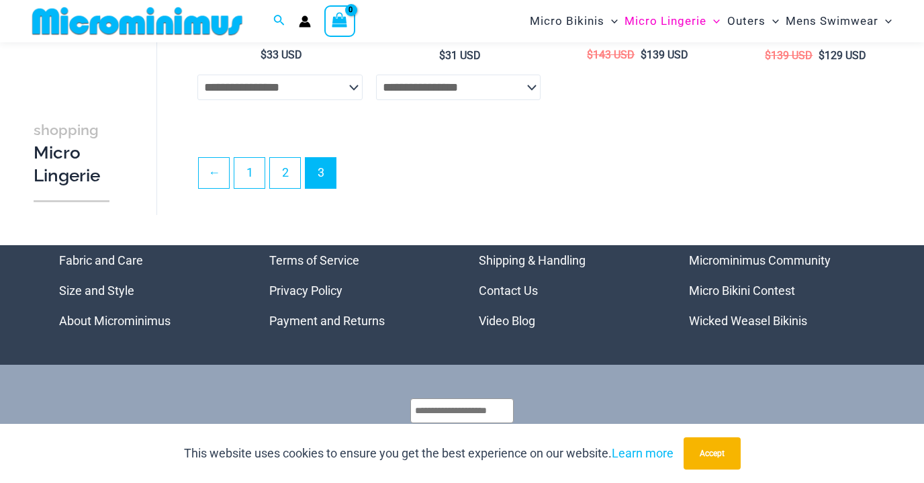
scroll to position [446, 0]
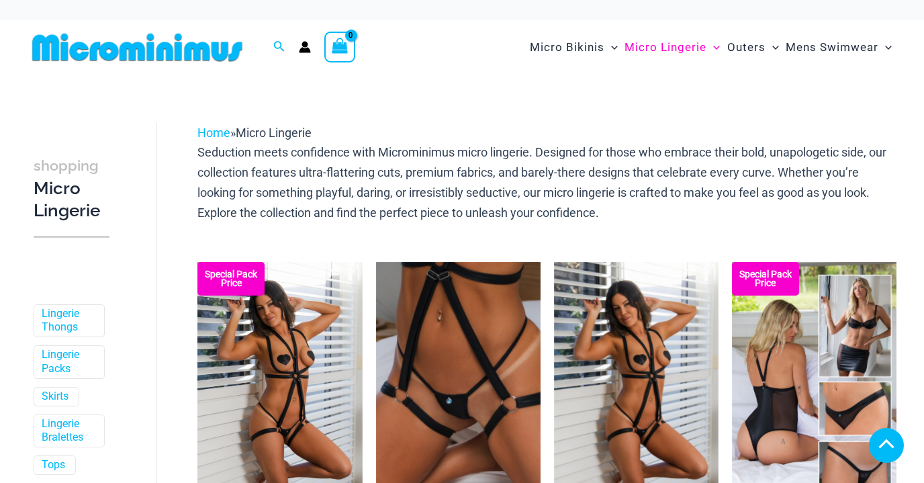
scroll to position [2413, 0]
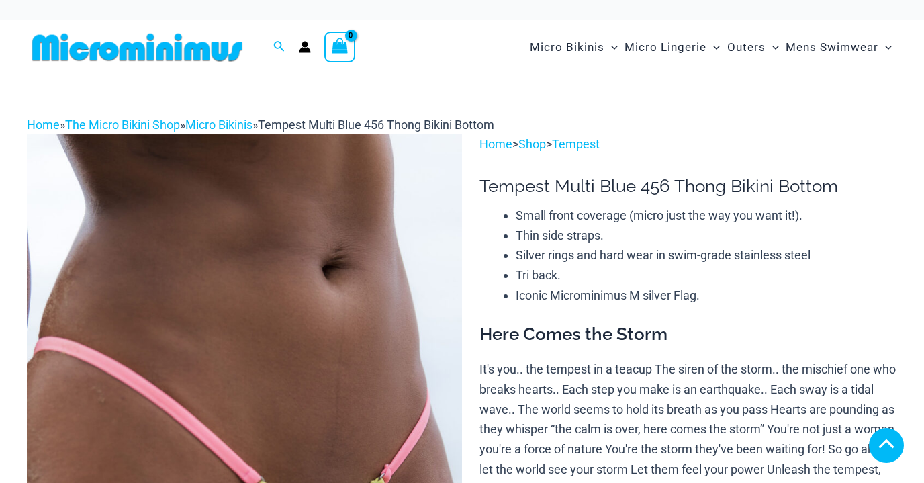
scroll to position [1728, 0]
